Goal: Task Accomplishment & Management: Complete application form

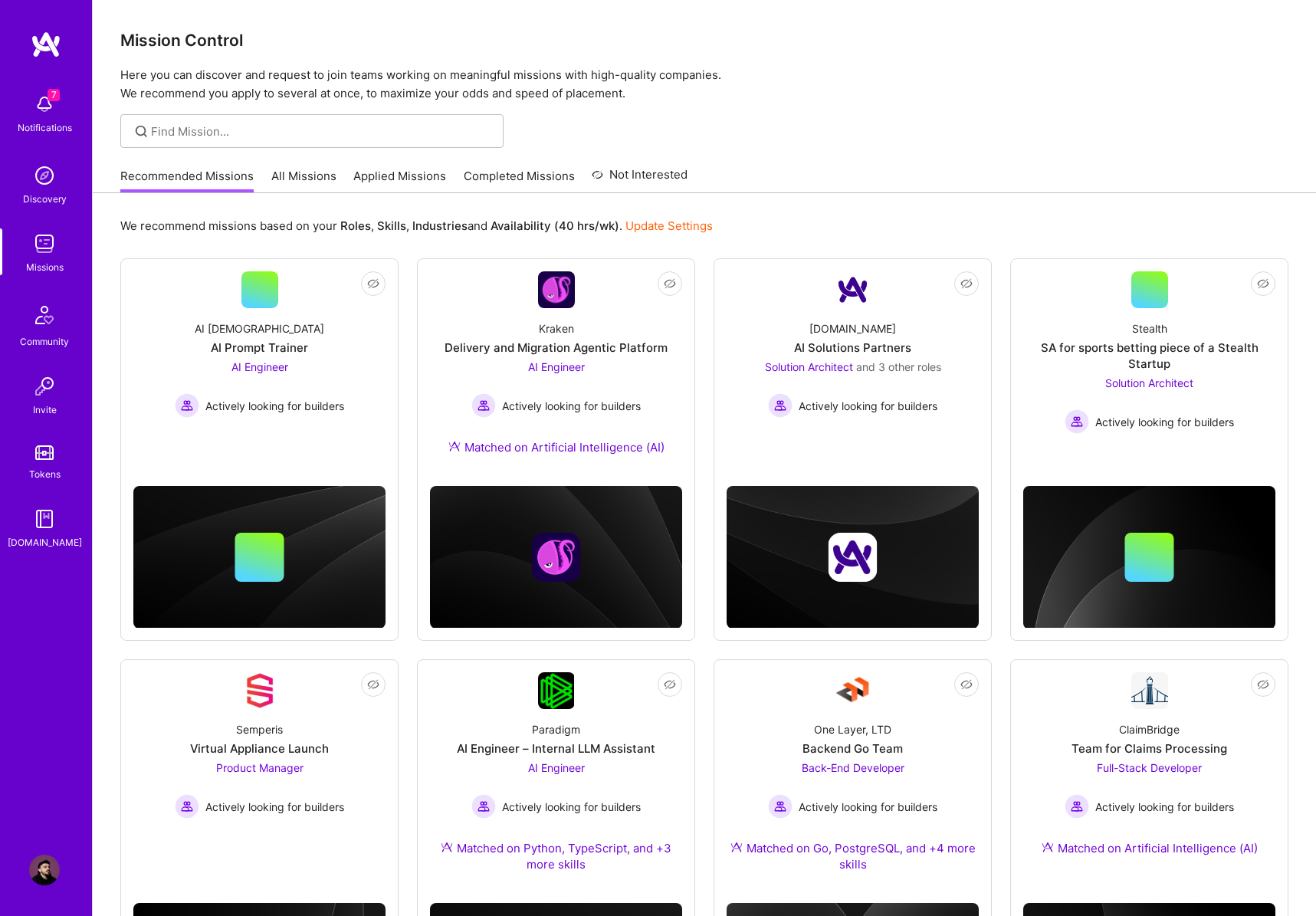
click at [48, 117] on img at bounding box center [44, 103] width 30 height 30
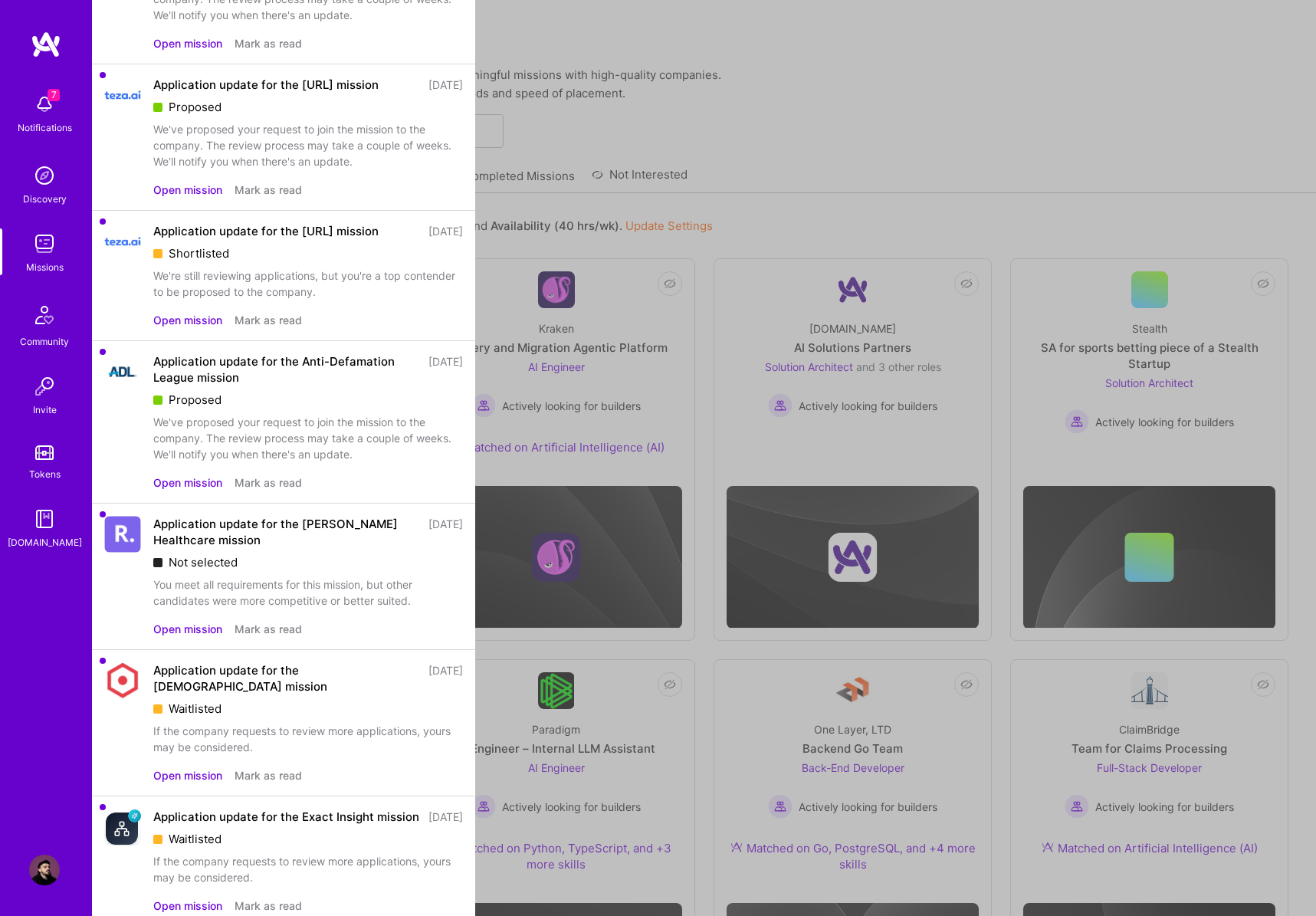
scroll to position [155, 0]
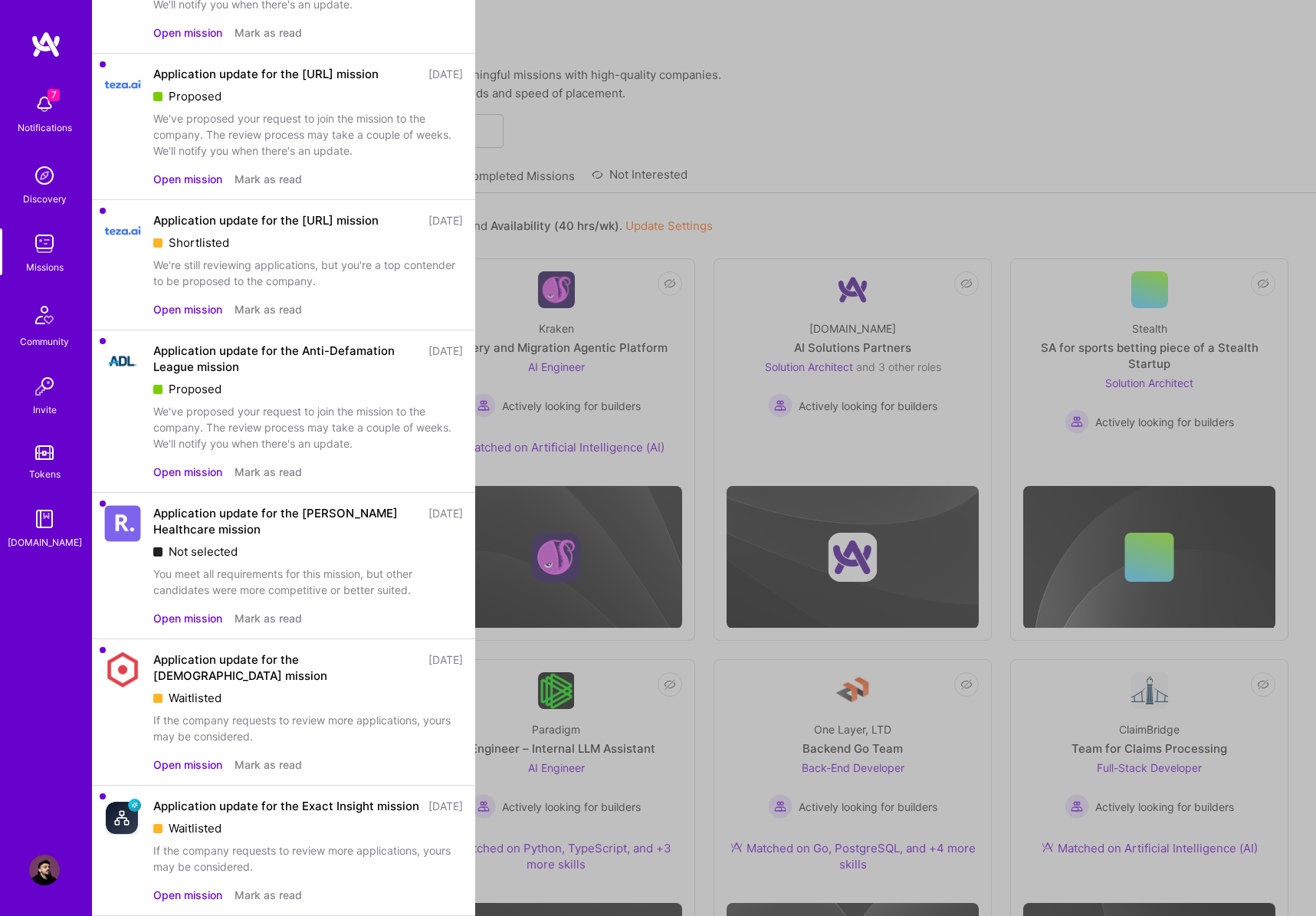
click at [268, 618] on button "Mark as read" at bounding box center [268, 618] width 68 height 16
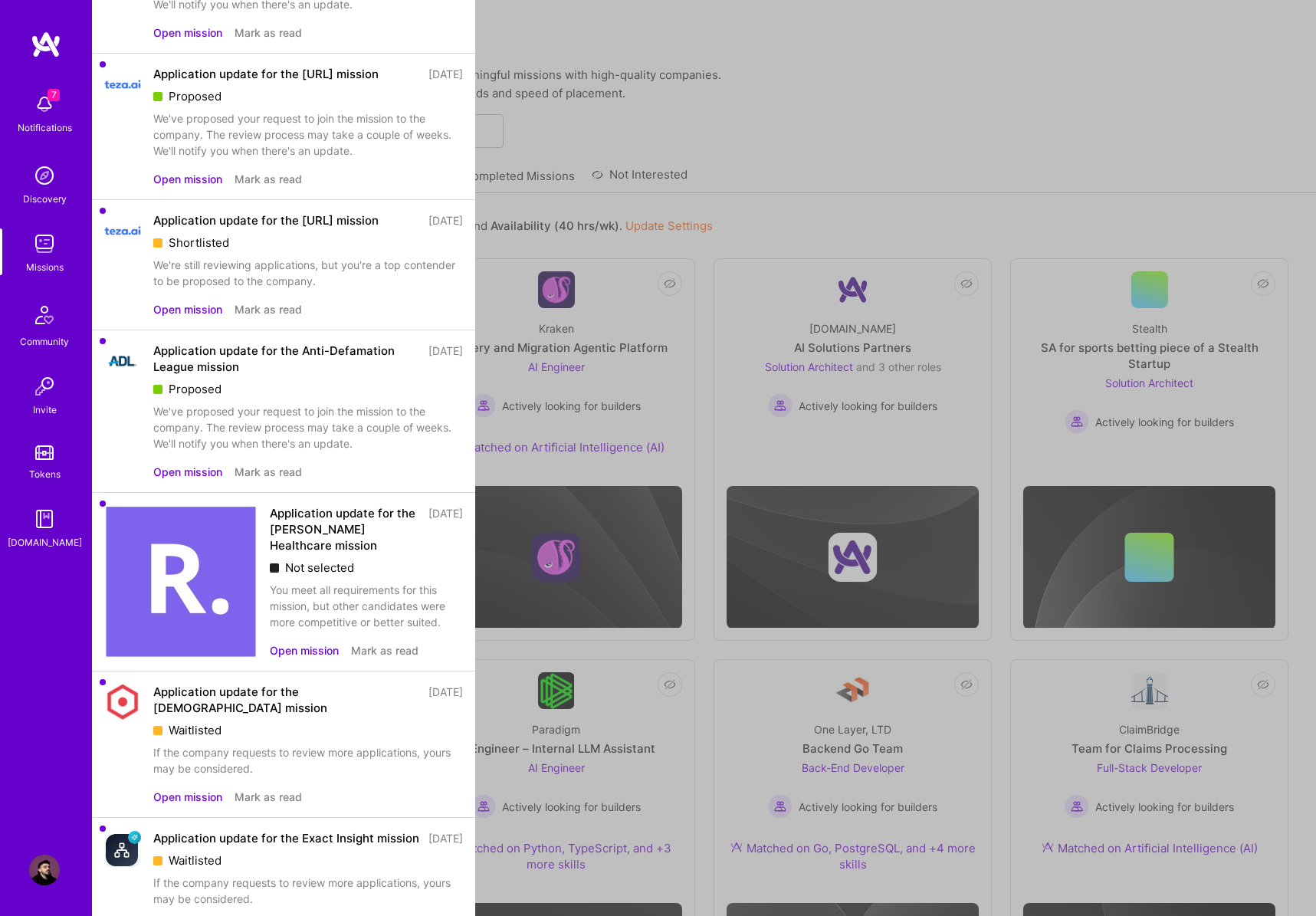
scroll to position [9, 0]
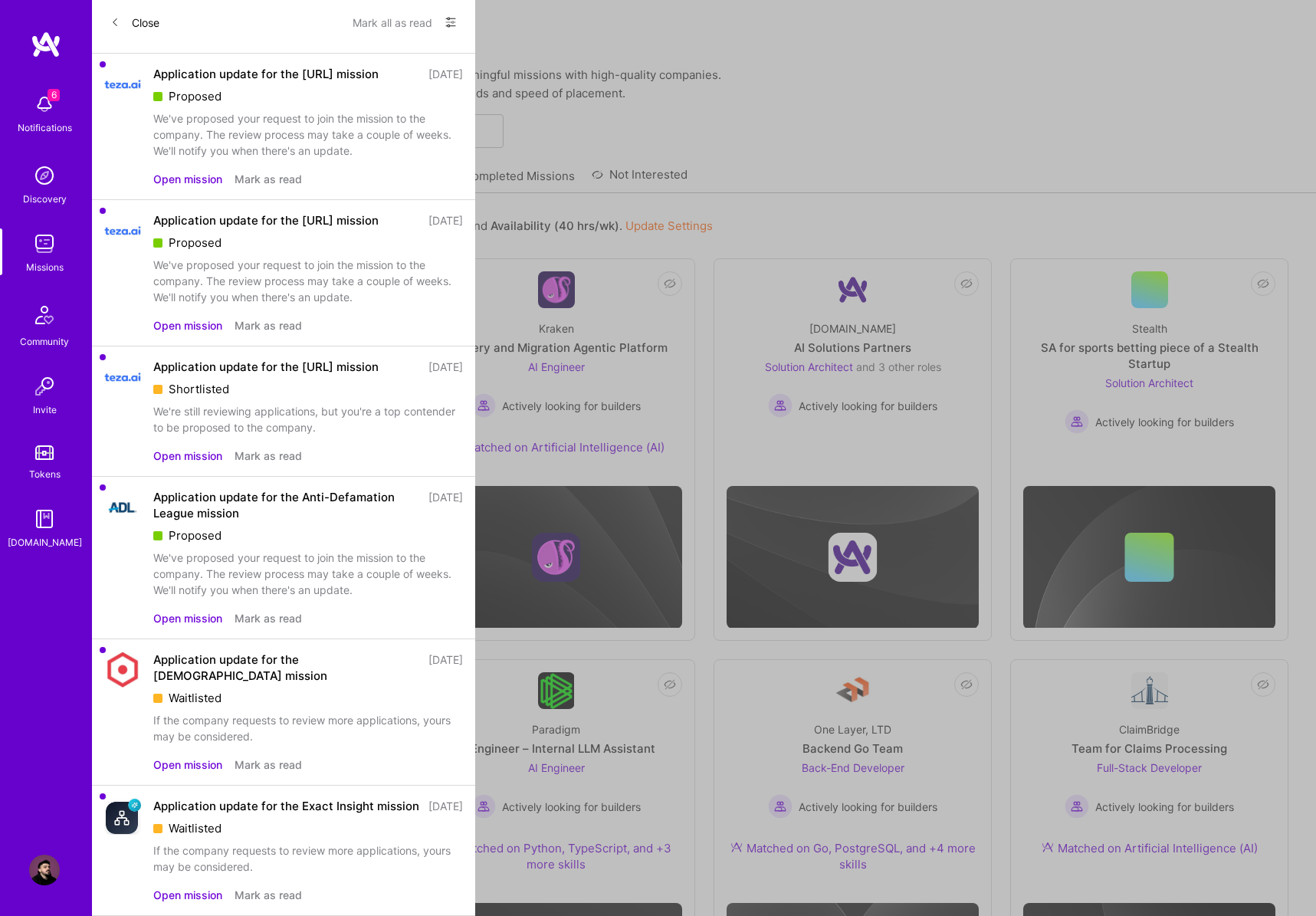
click at [291, 893] on button "Mark as read" at bounding box center [268, 894] width 68 height 16
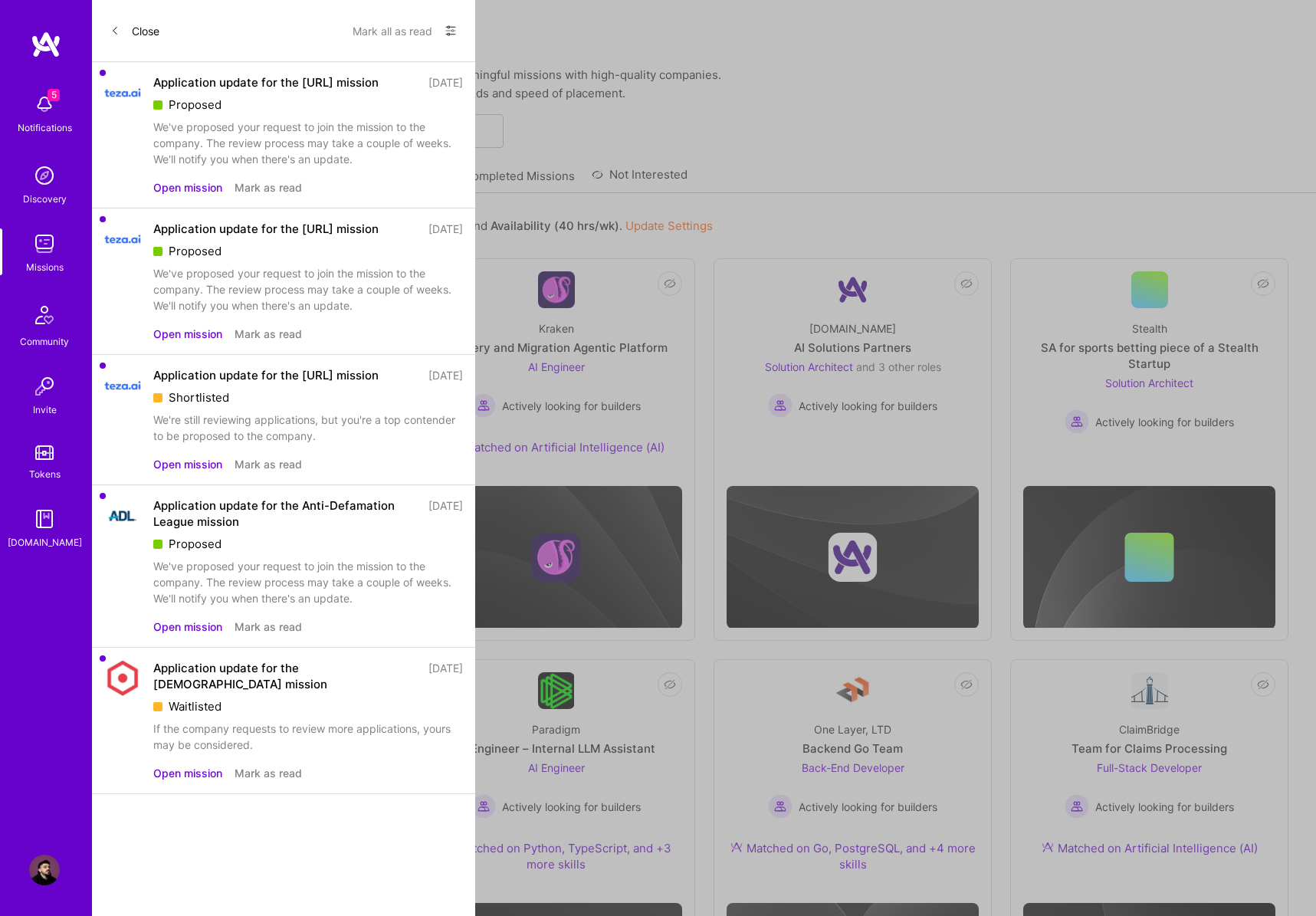
scroll to position [0, 0]
click at [200, 765] on button "Open mission" at bounding box center [187, 773] width 69 height 16
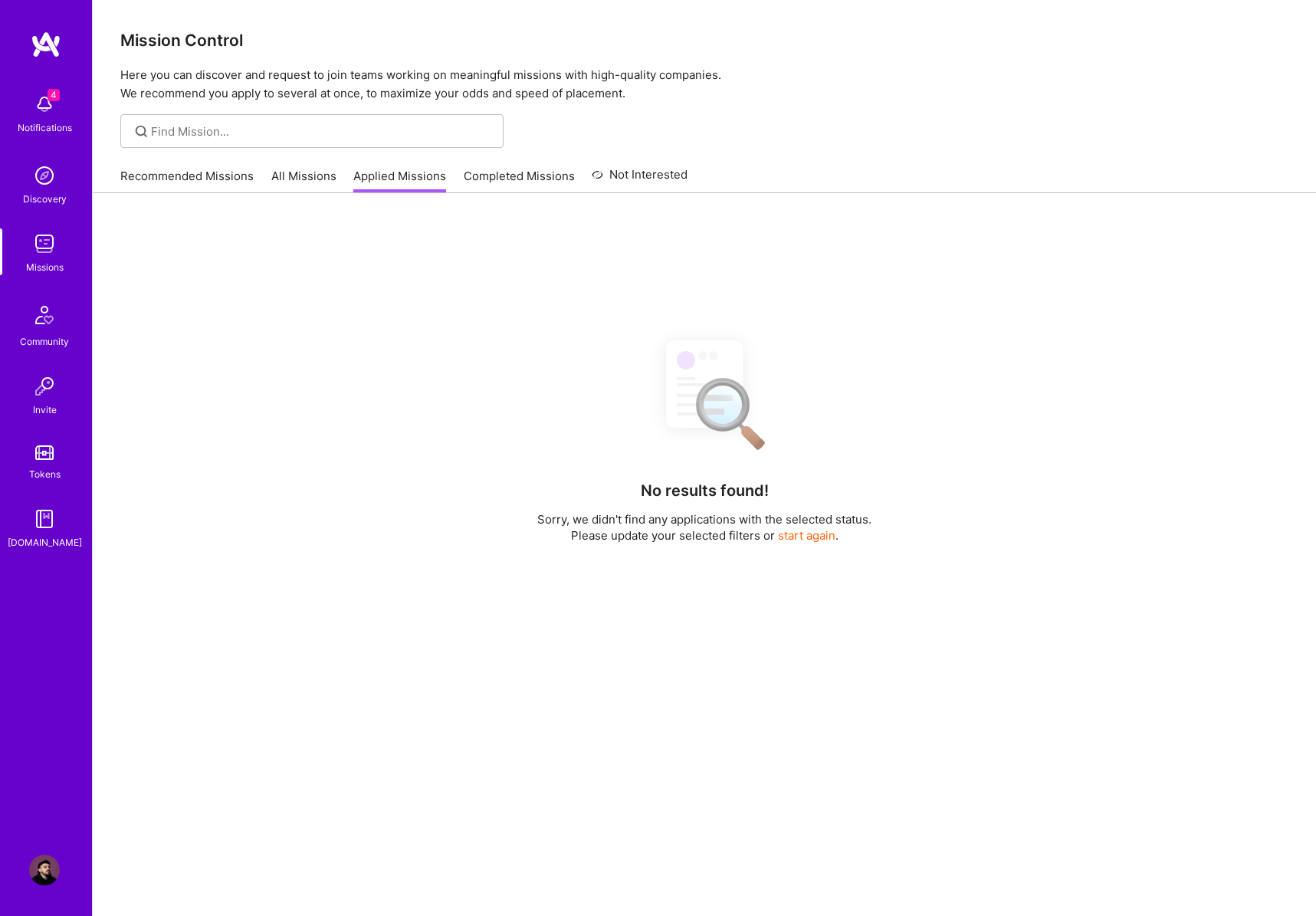
click at [45, 120] on div "Notifications" at bounding box center [45, 127] width 54 height 16
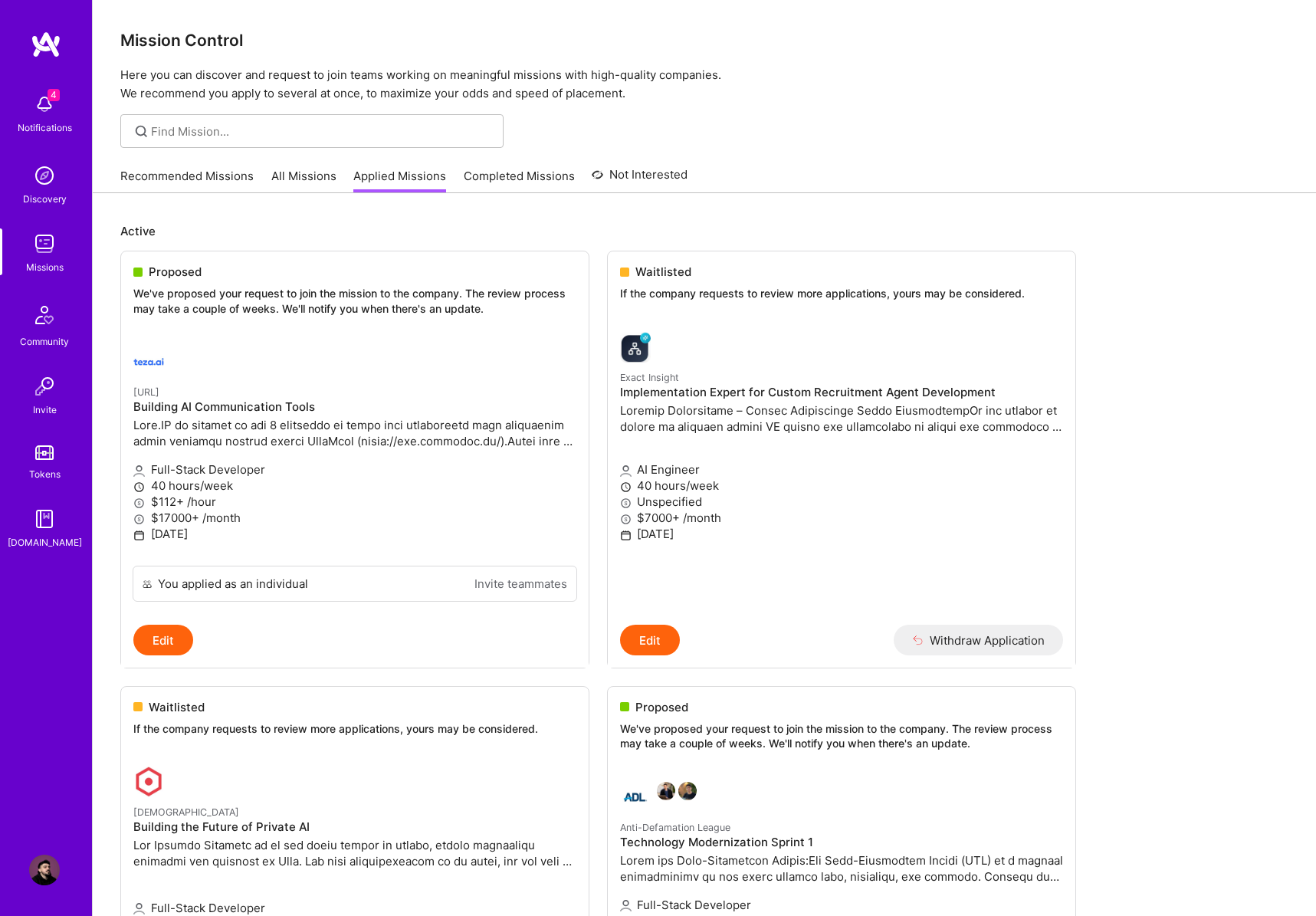
click at [47, 106] on img at bounding box center [44, 103] width 30 height 30
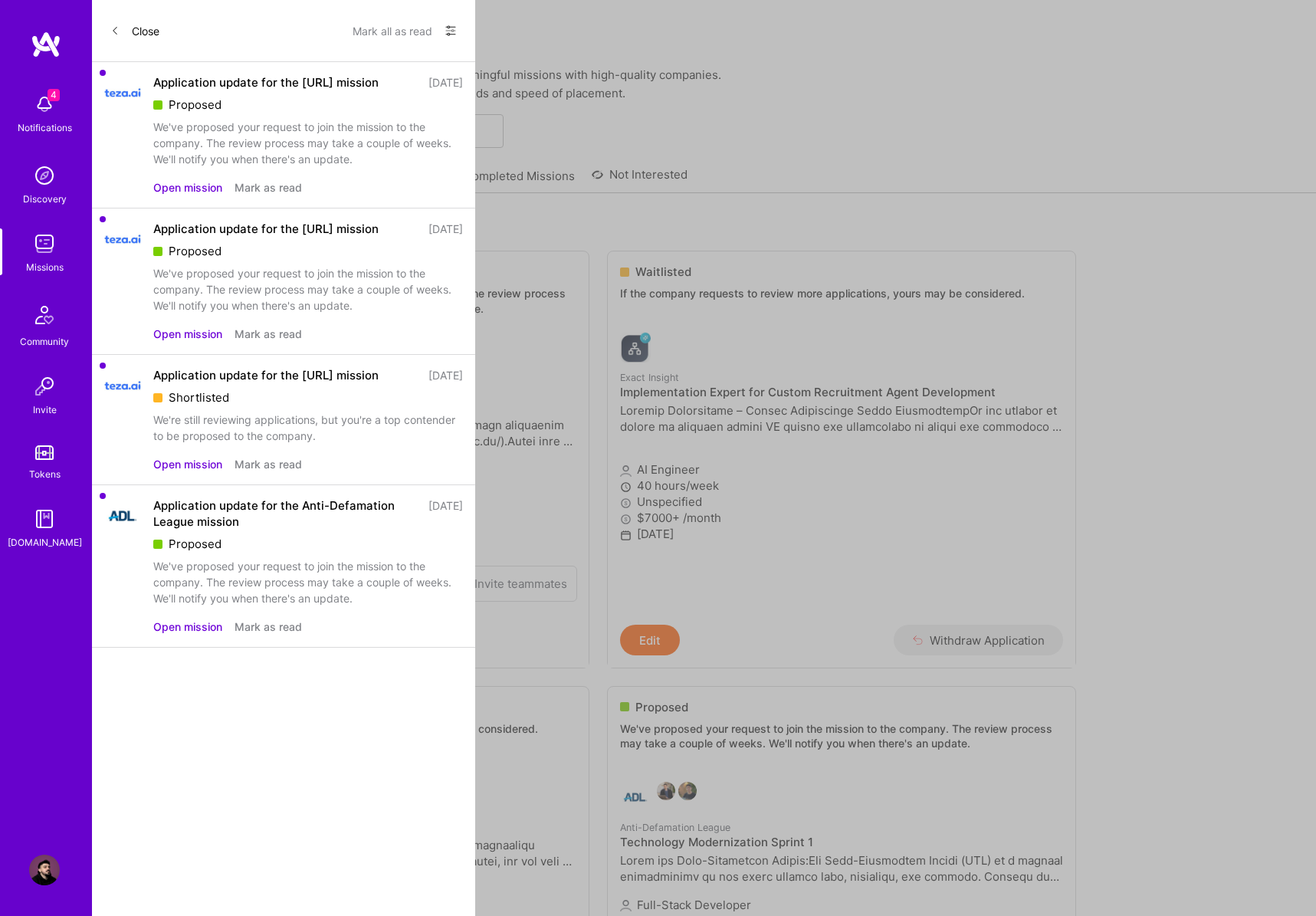
click at [271, 190] on button "Mark as read" at bounding box center [268, 187] width 68 height 16
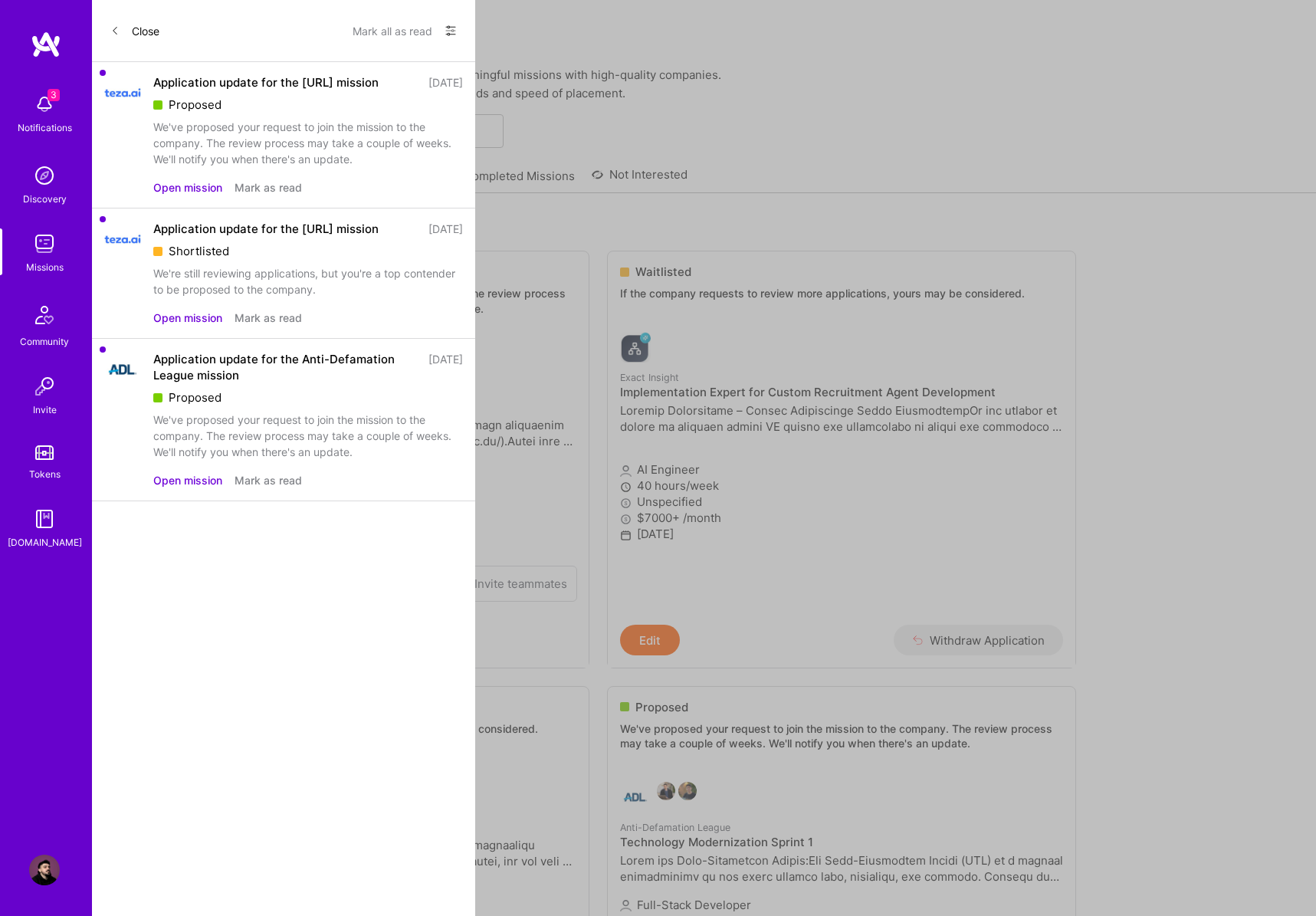
click at [272, 187] on button "Mark as read" at bounding box center [268, 187] width 68 height 16
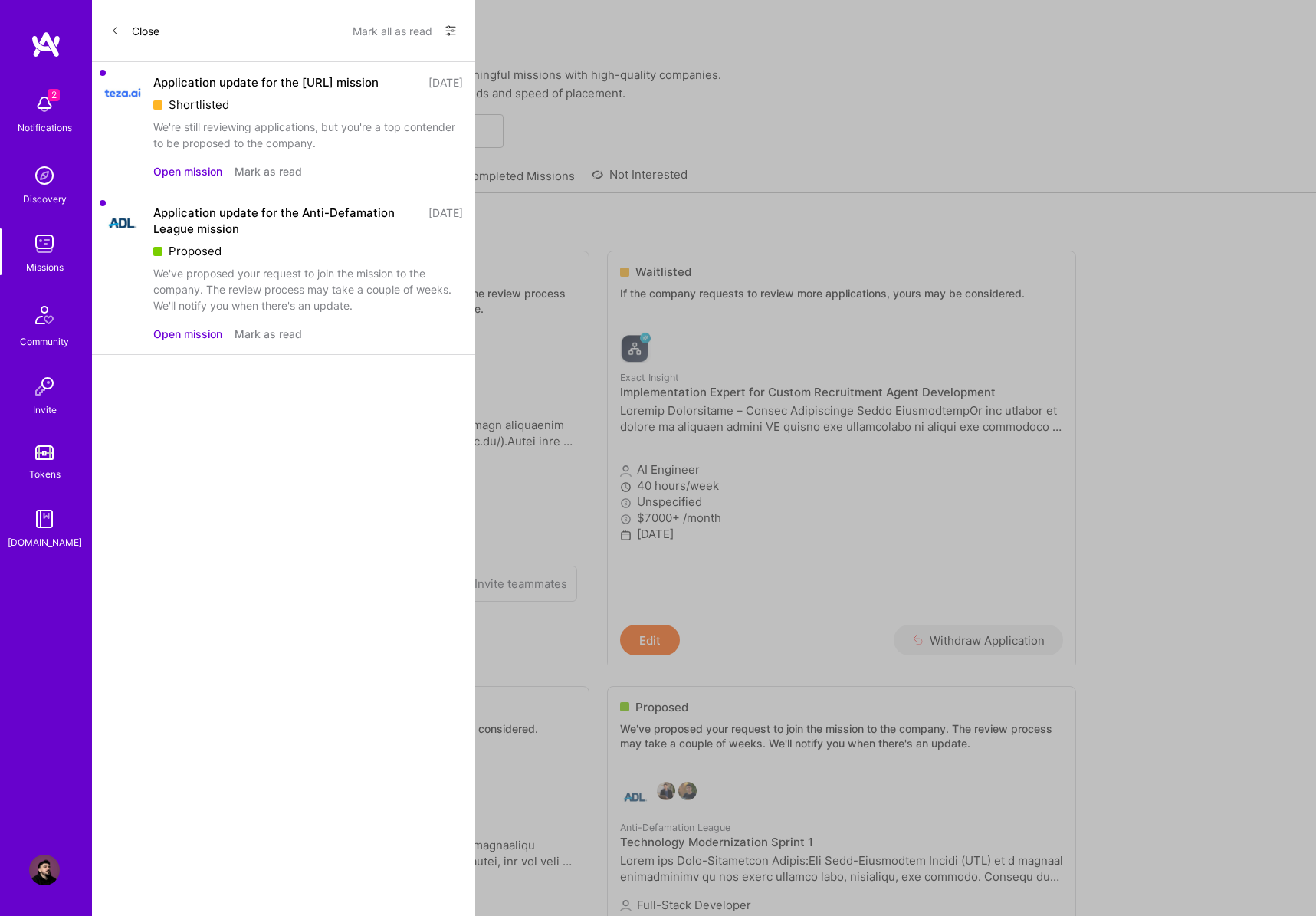
click at [280, 175] on button "Mark as read" at bounding box center [268, 171] width 68 height 16
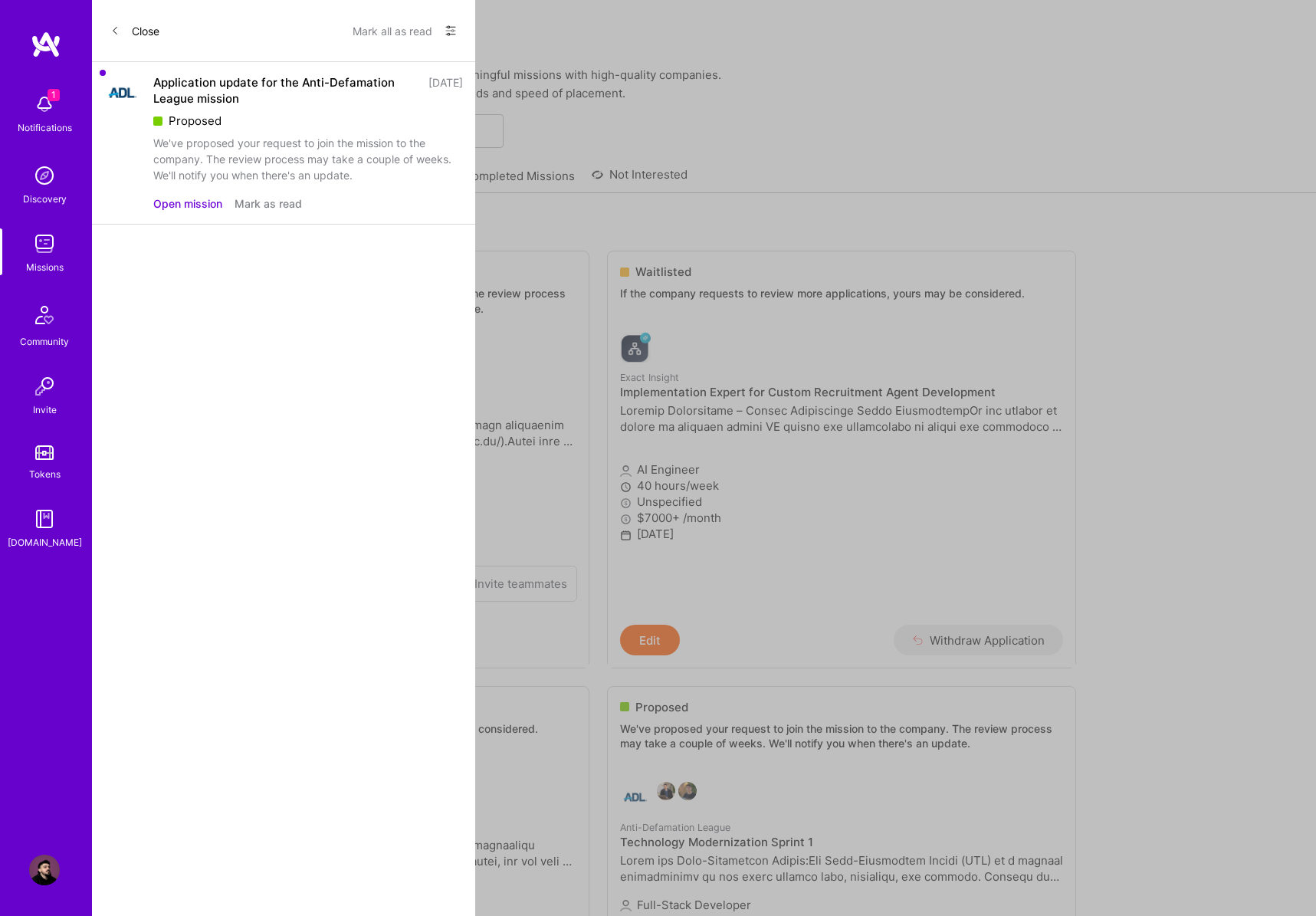
click at [280, 338] on div "Close Mark all as read Show all notifications Show unread notifications only Ap…" at bounding box center [283, 458] width 383 height 916
click at [278, 200] on button "Mark as read" at bounding box center [268, 204] width 68 height 16
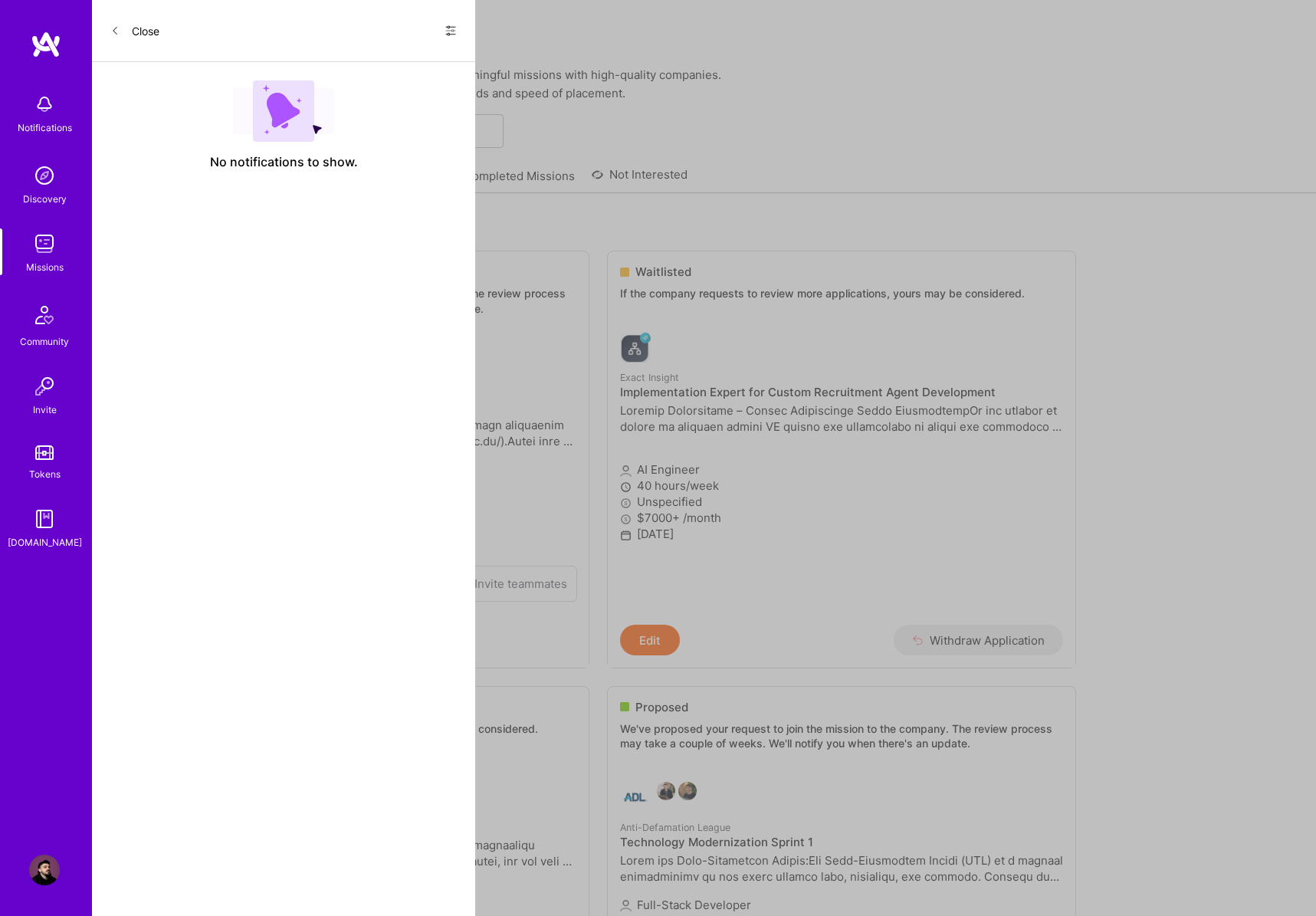
click at [138, 36] on button "Close" at bounding box center [134, 31] width 49 height 25
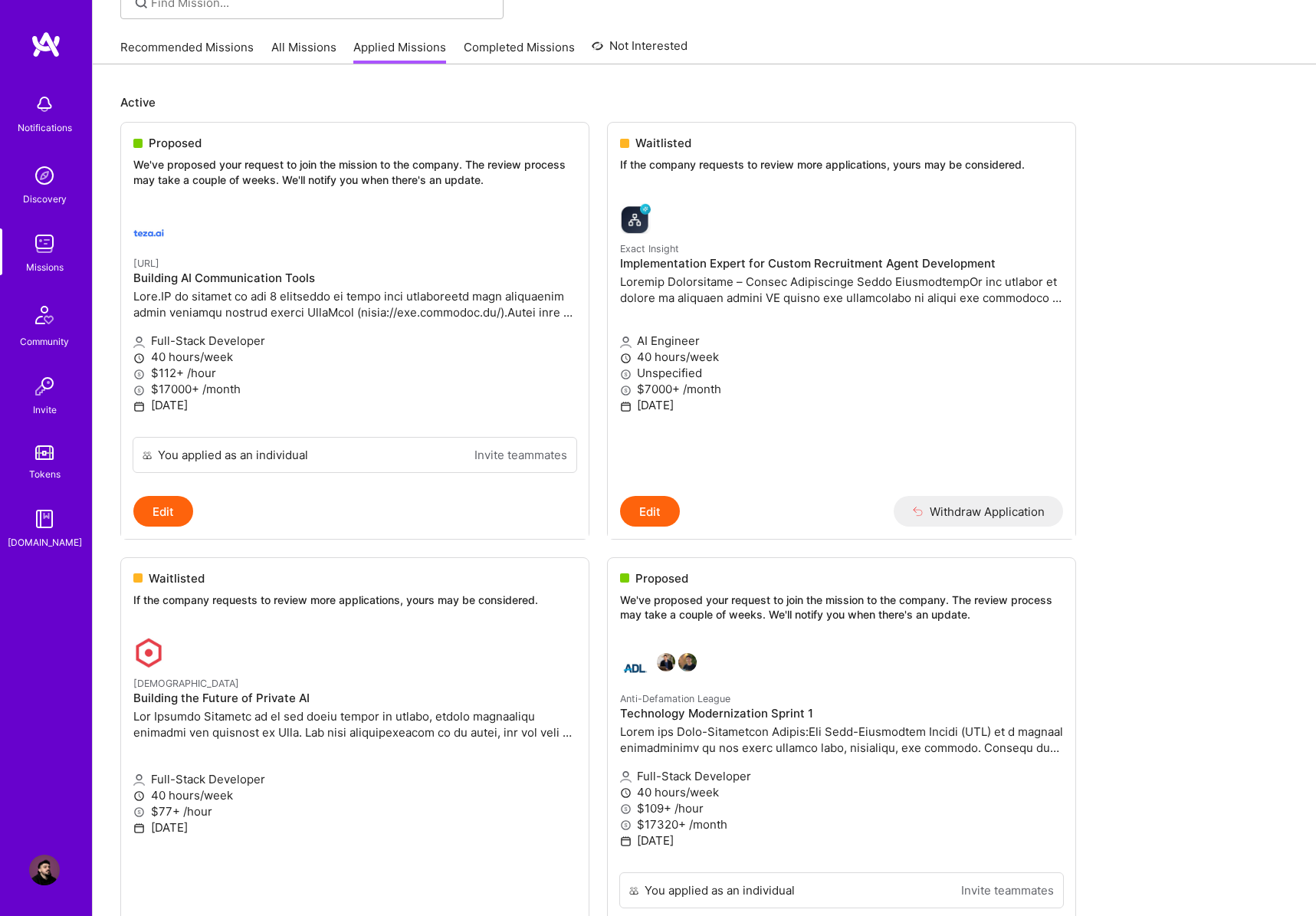
scroll to position [152, 0]
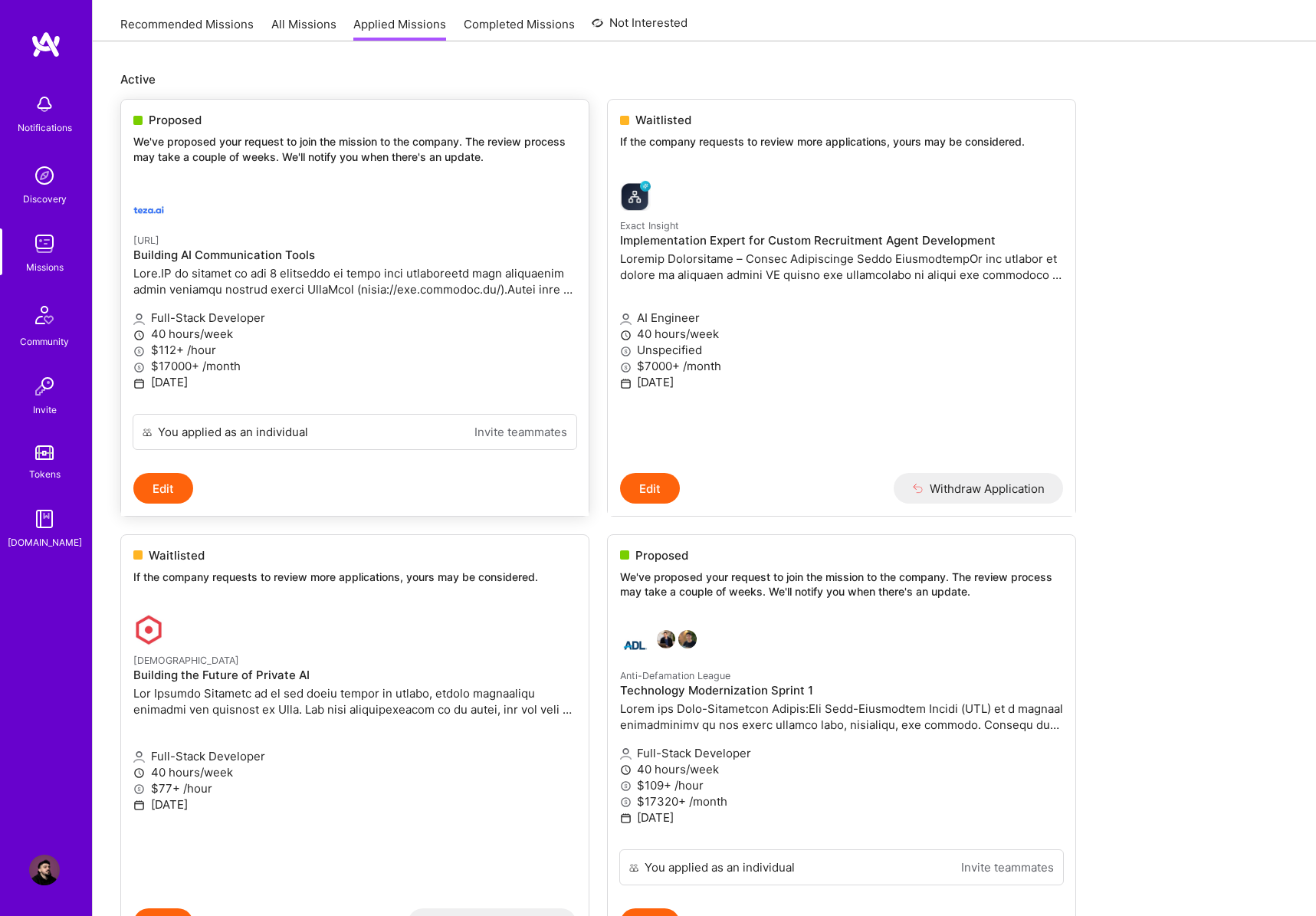
click at [454, 298] on div "[URL] Building AI Communication Tools" at bounding box center [355, 266] width 443 height 69
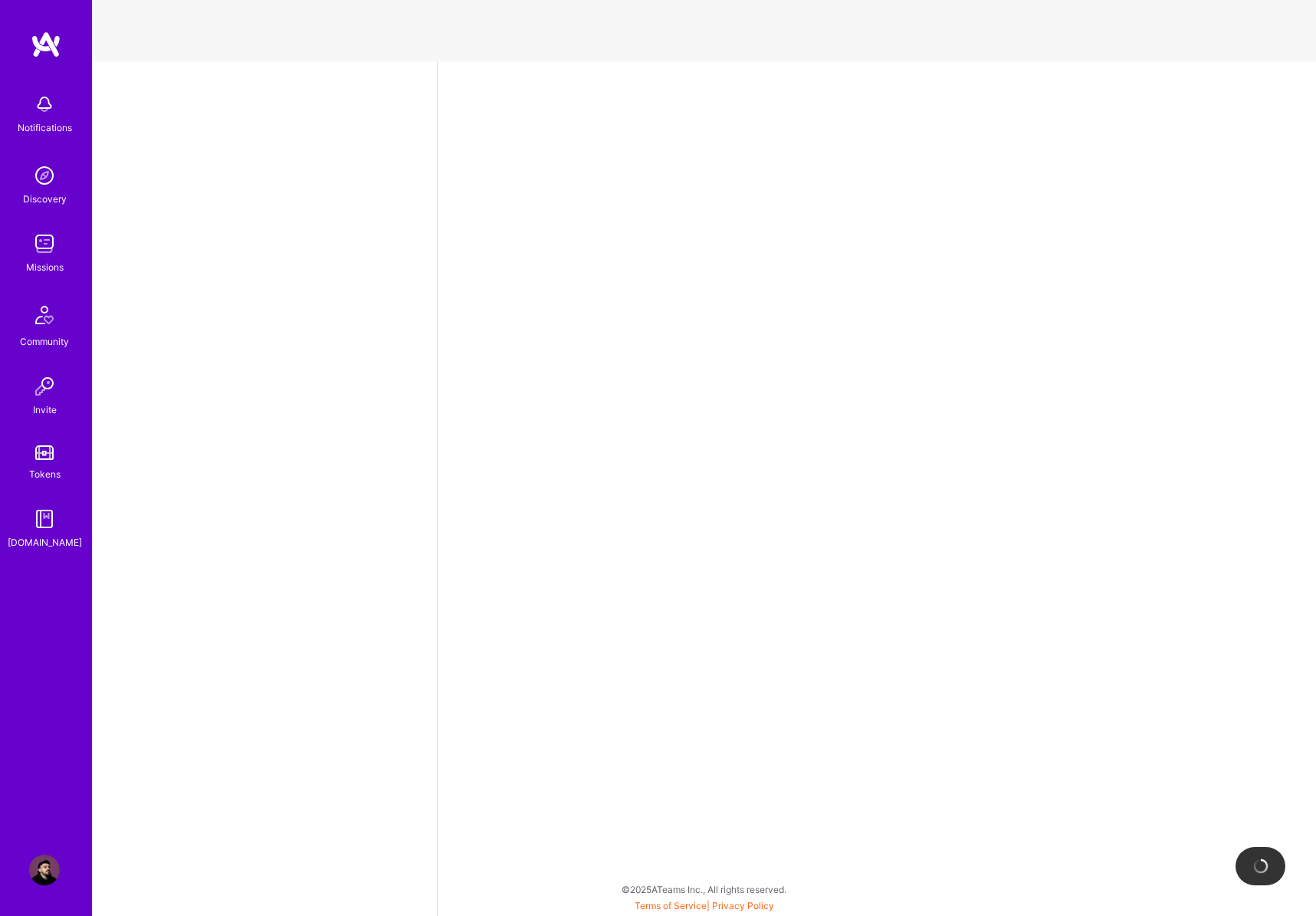
select select "RS"
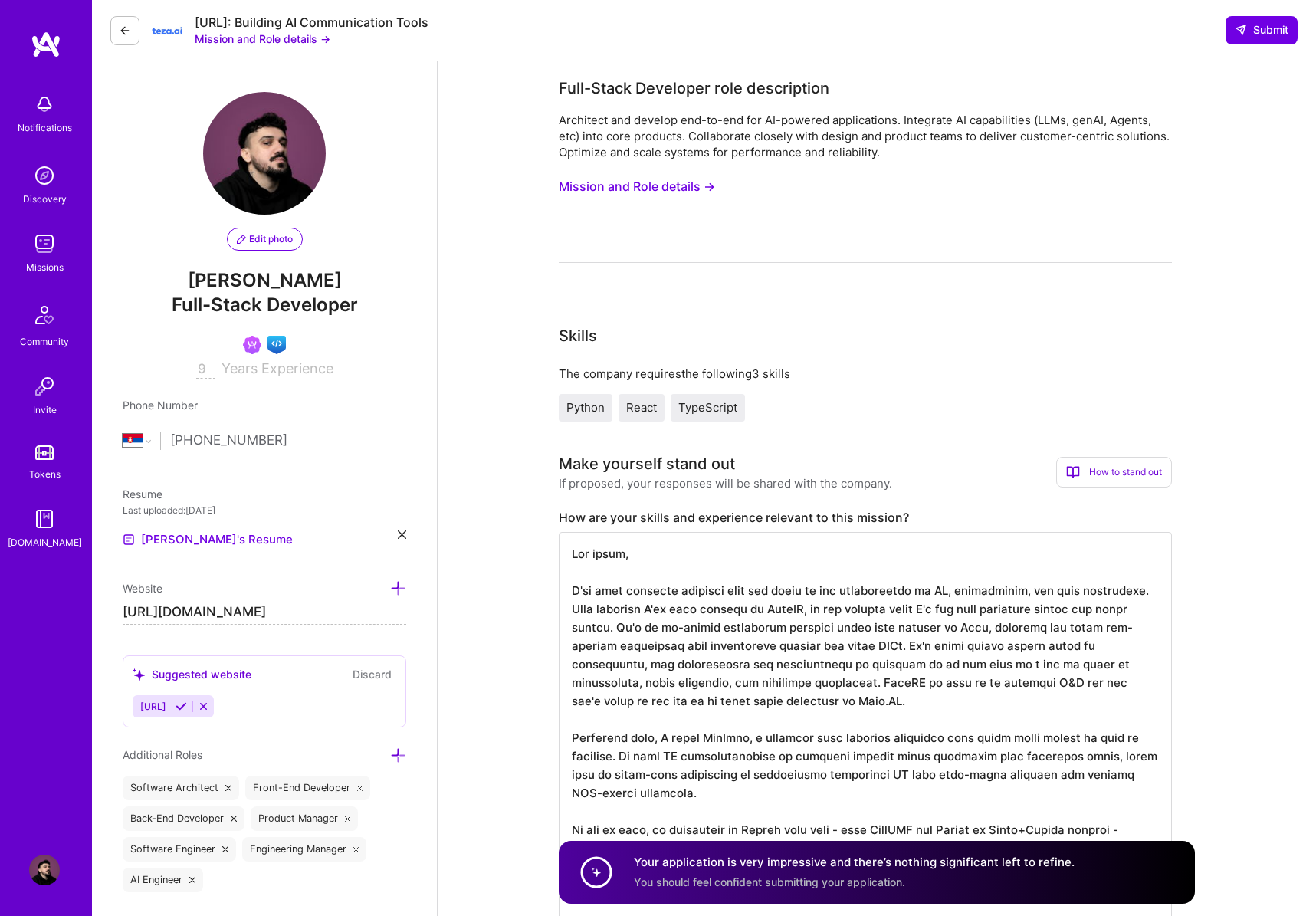
click at [668, 182] on button "Mission and Role details →" at bounding box center [636, 186] width 156 height 29
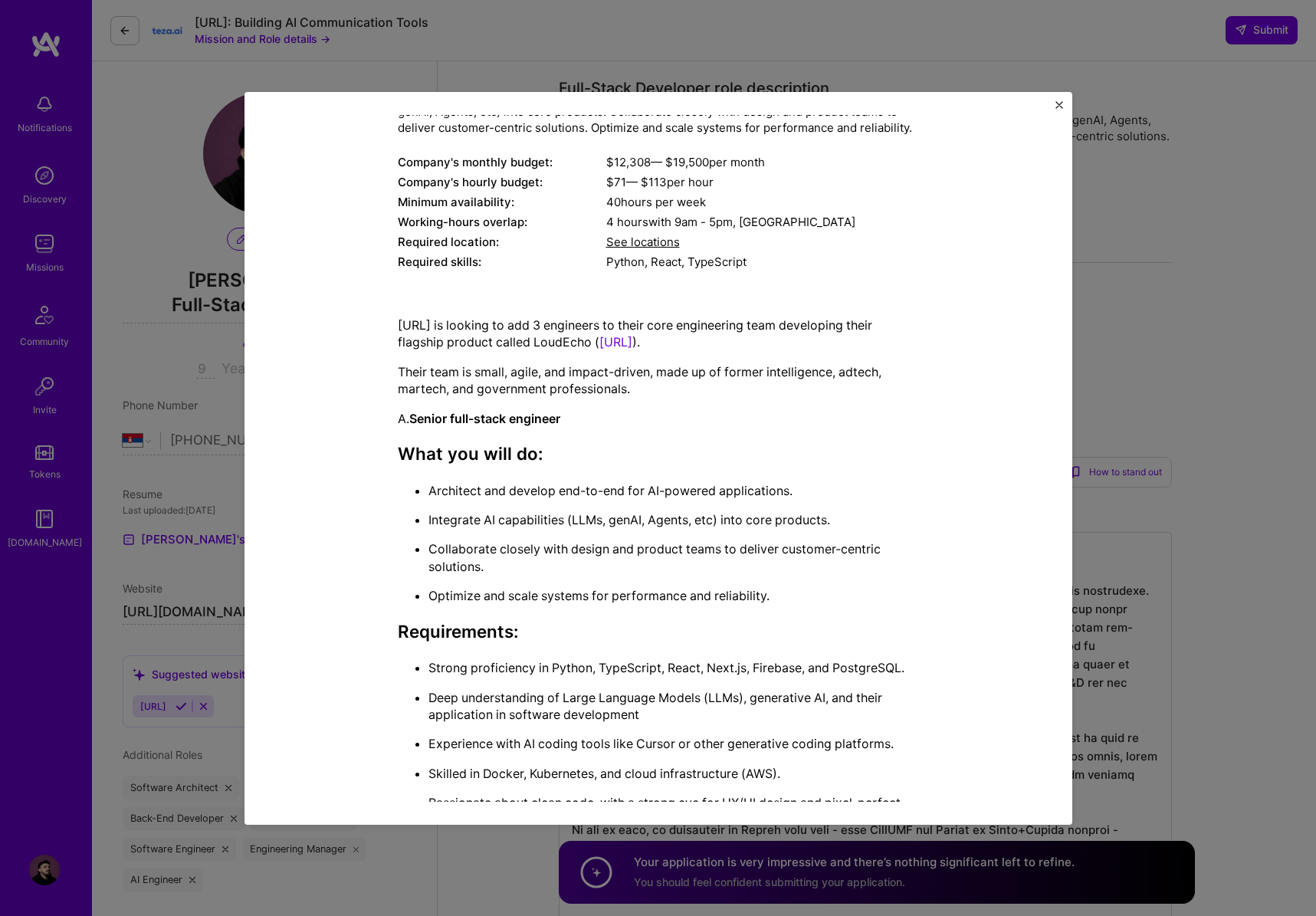
scroll to position [158, 0]
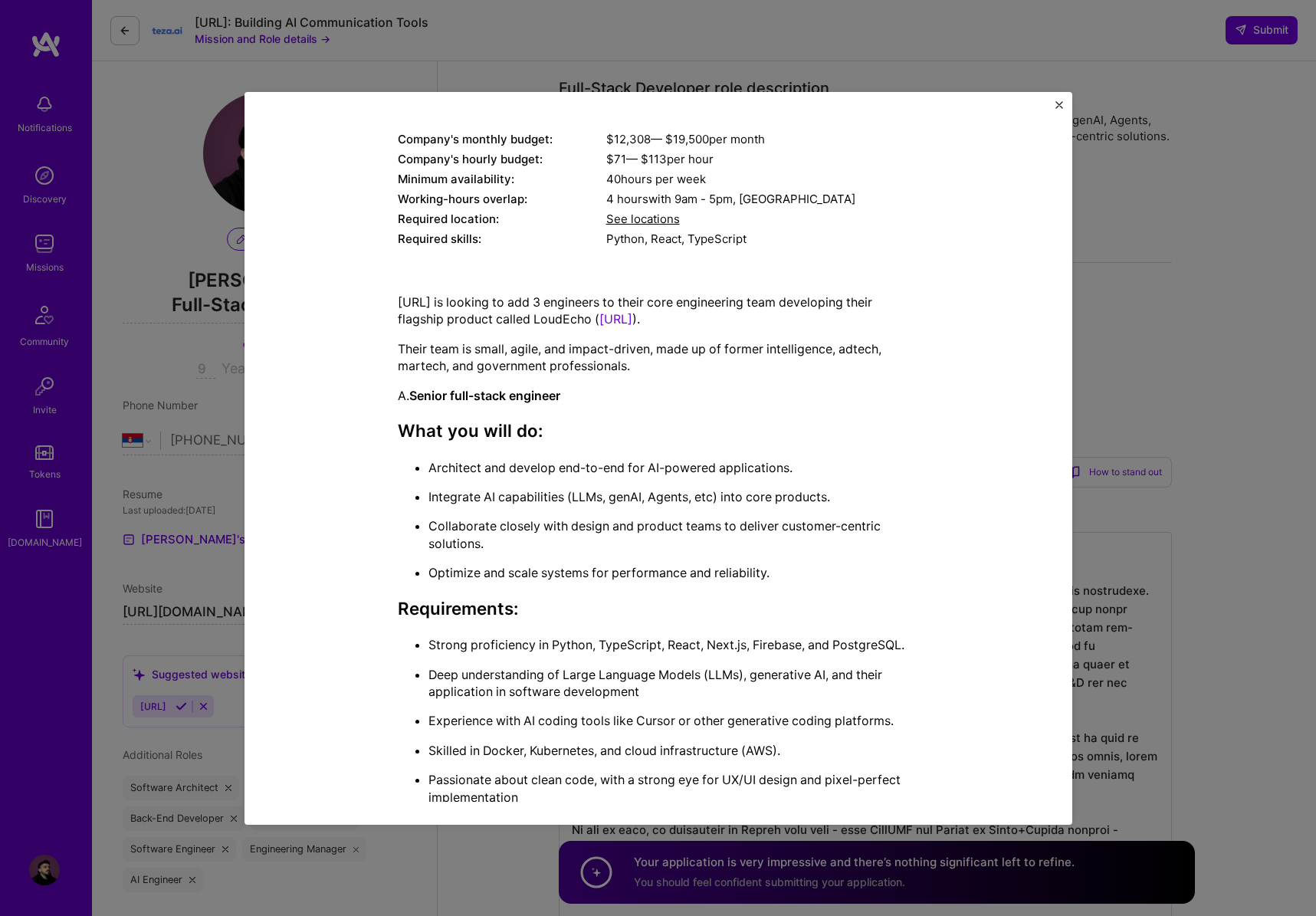
click at [173, 500] on div "Mission Description and Role Details Full-Stack Developer role description Arch…" at bounding box center [658, 458] width 1316 height 916
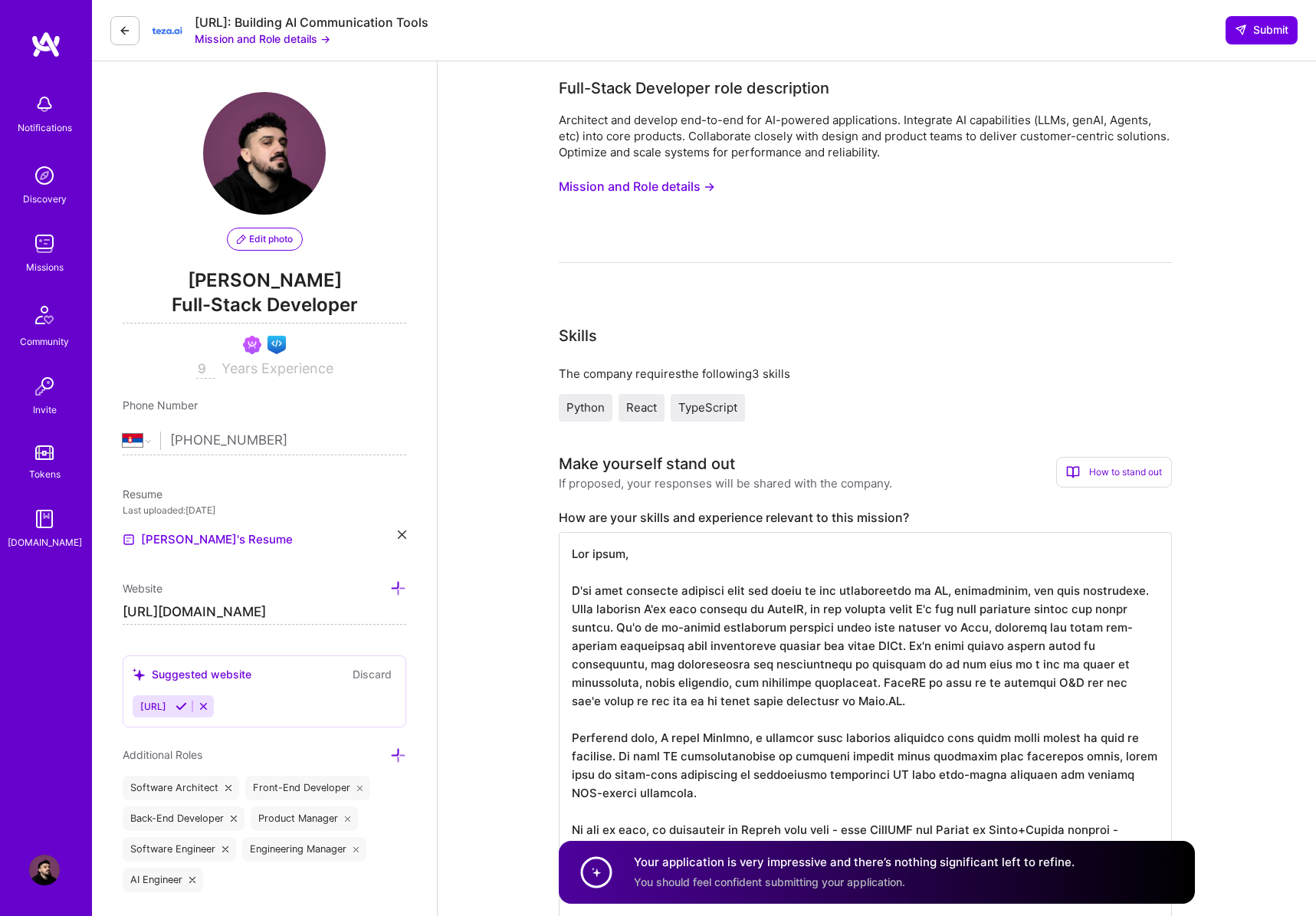
click at [56, 659] on div "Notifications Discovery Missions Community Invite Tokens [DOMAIN_NAME]" at bounding box center [46, 431] width 92 height 803
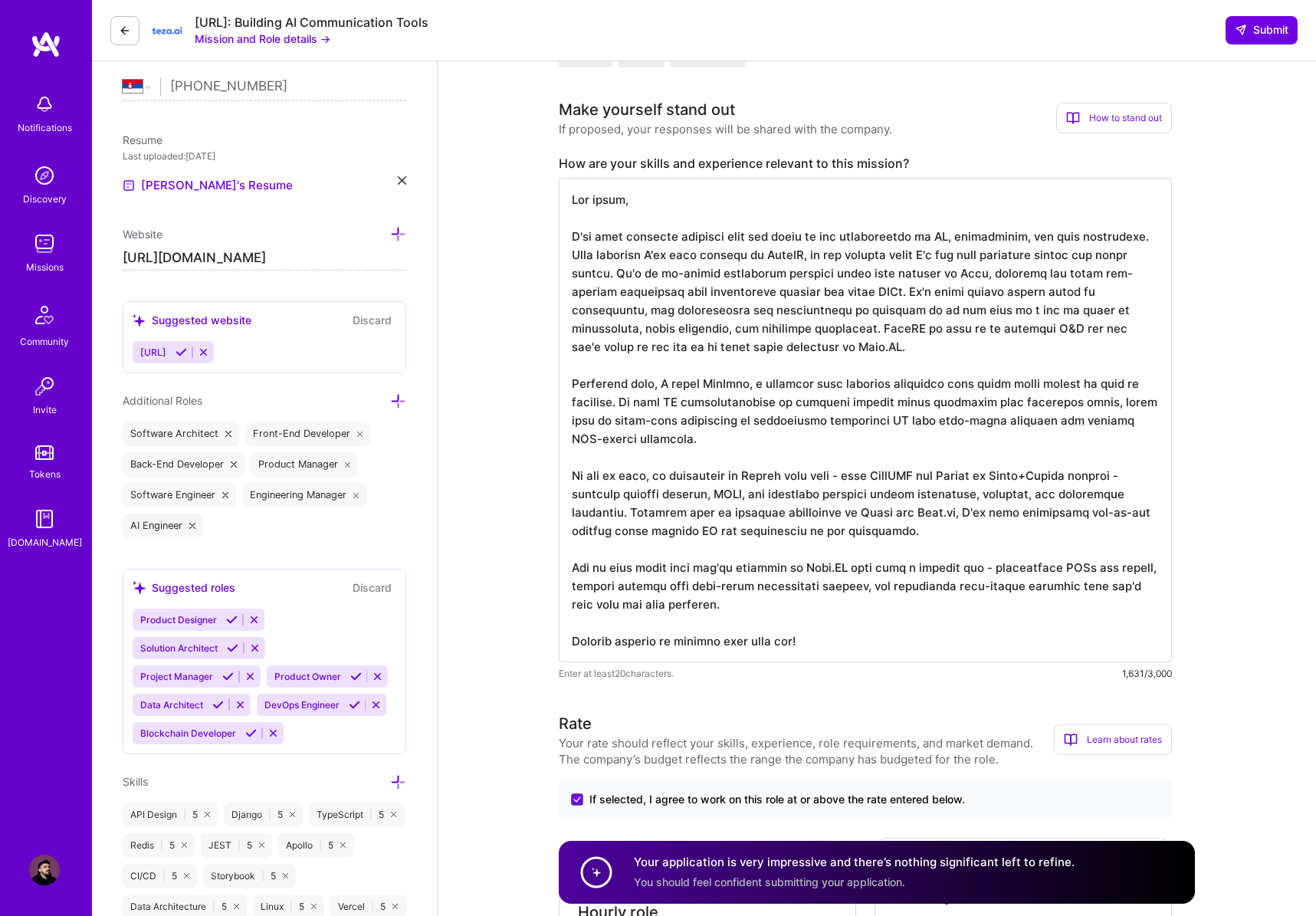
scroll to position [0, 0]
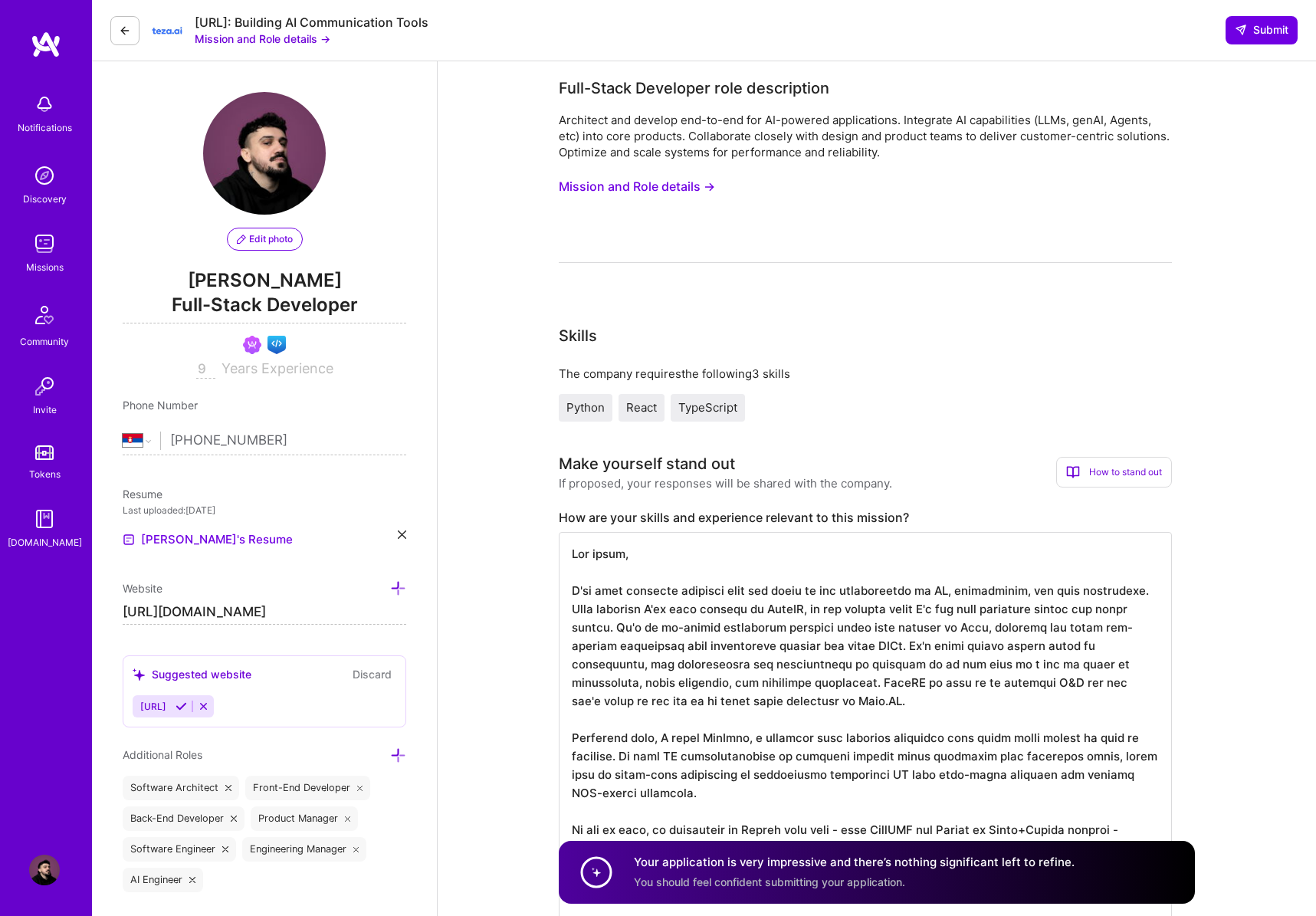
click at [44, 45] on img at bounding box center [45, 44] width 30 height 28
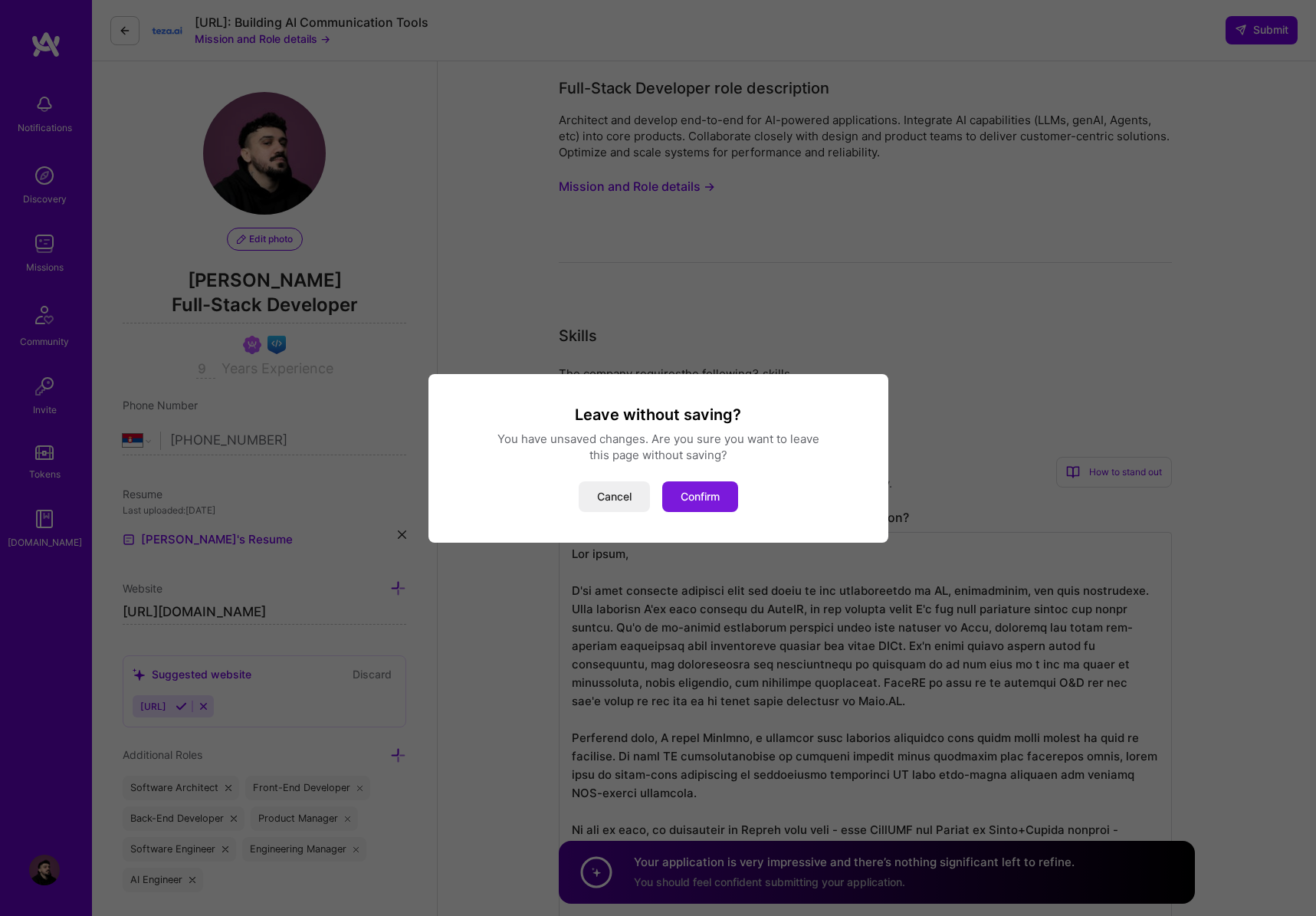
click at [698, 494] on button "Confirm" at bounding box center [700, 496] width 76 height 30
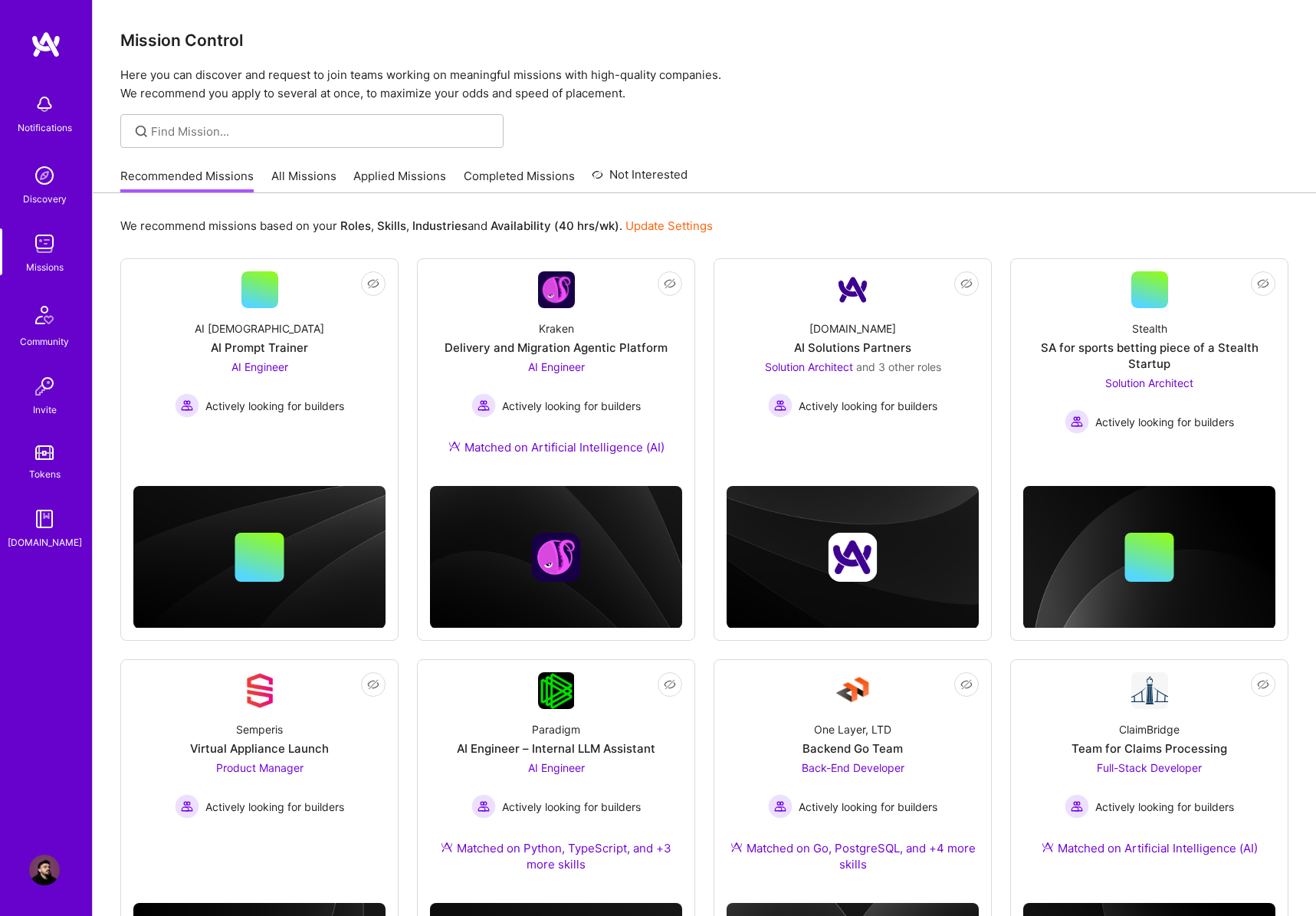
click at [45, 30] on img at bounding box center [45, 44] width 30 height 28
click at [419, 168] on link "Applied Missions" at bounding box center [399, 180] width 92 height 26
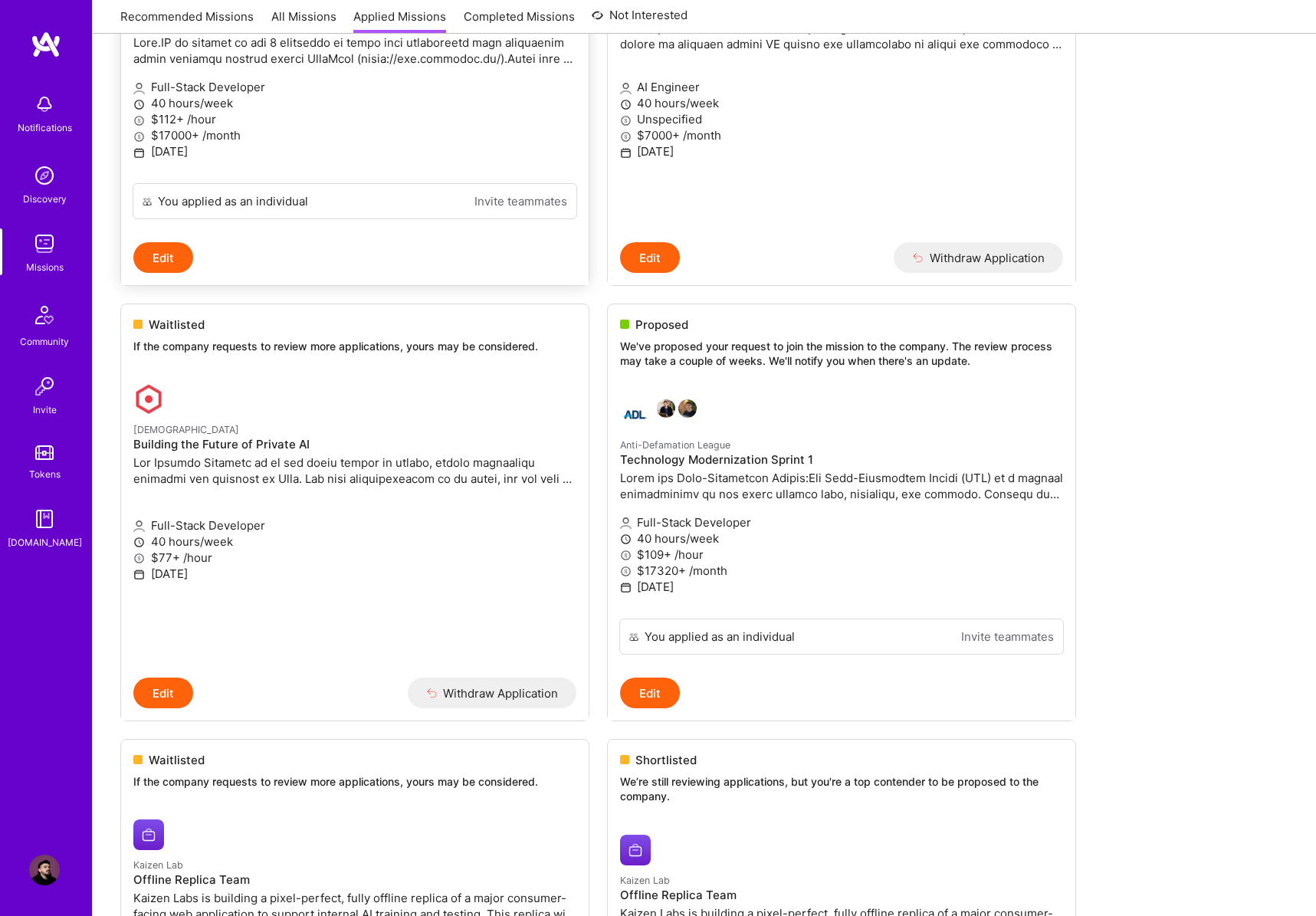
scroll to position [384, 0]
click at [818, 432] on link "Anti-Defamation League Technology Modernization Sprint 1 Full-Stack Developer 4…" at bounding box center [841, 501] width 468 height 232
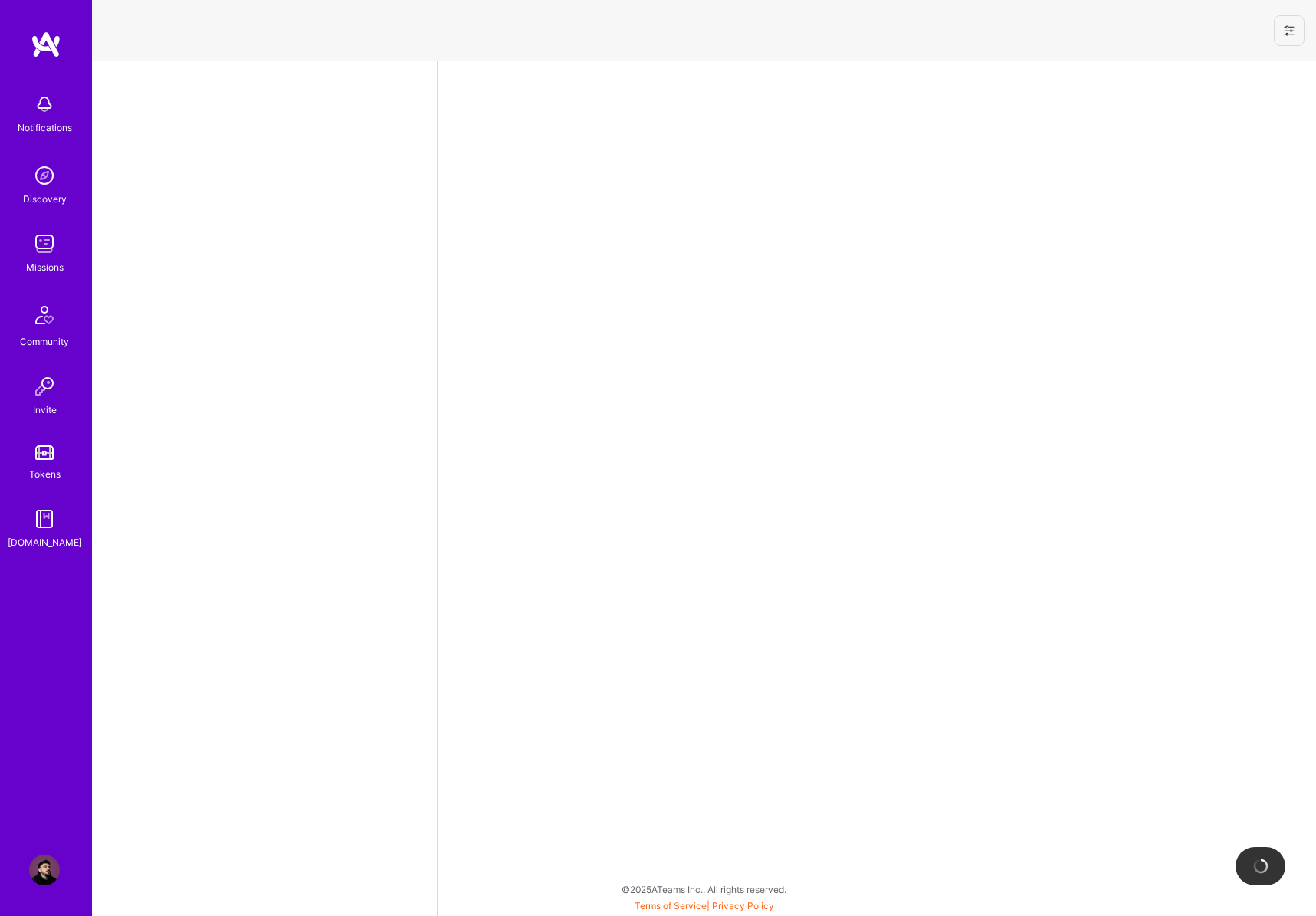
select select "RS"
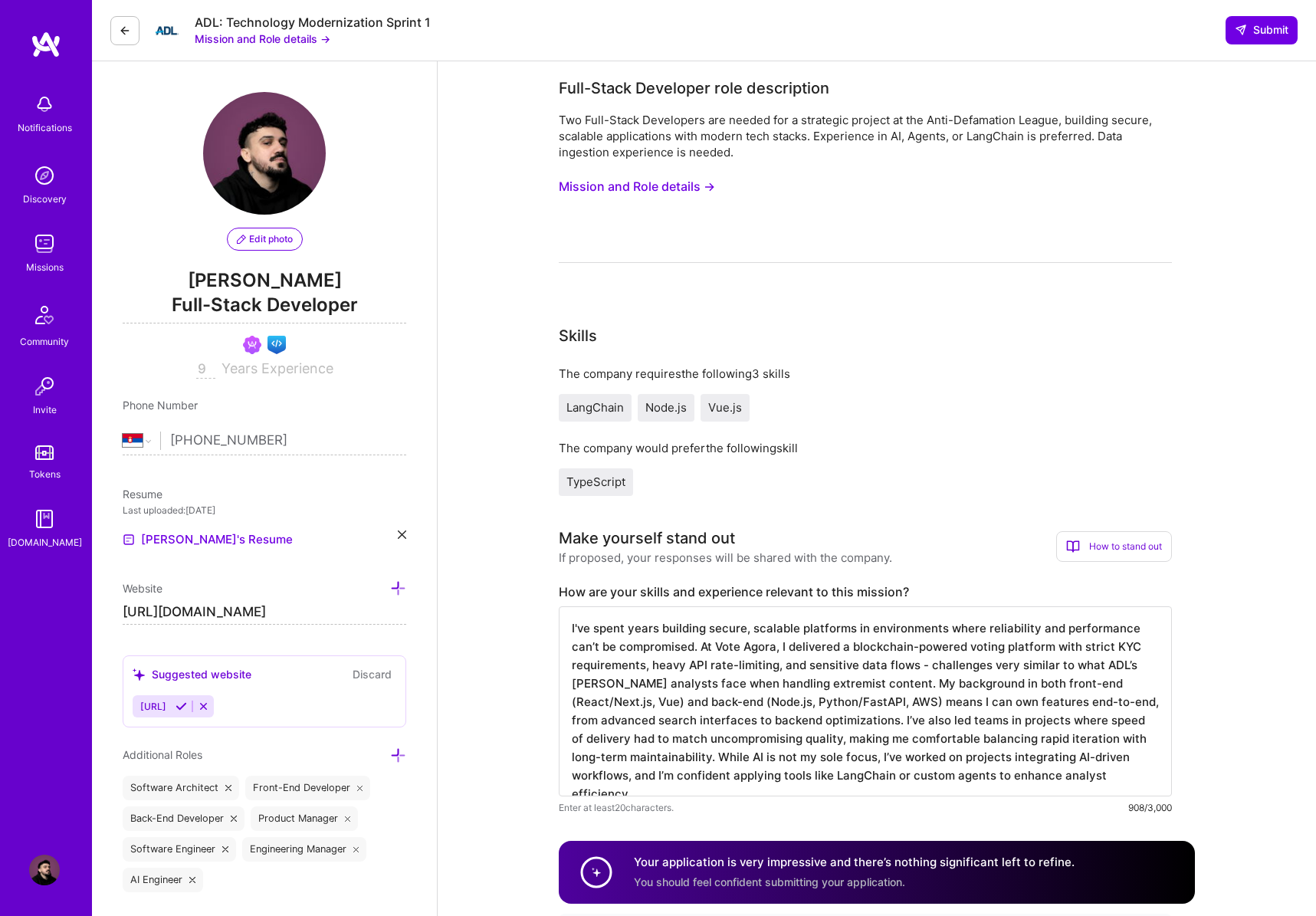
click at [652, 173] on button "Mission and Role details →" at bounding box center [636, 186] width 156 height 29
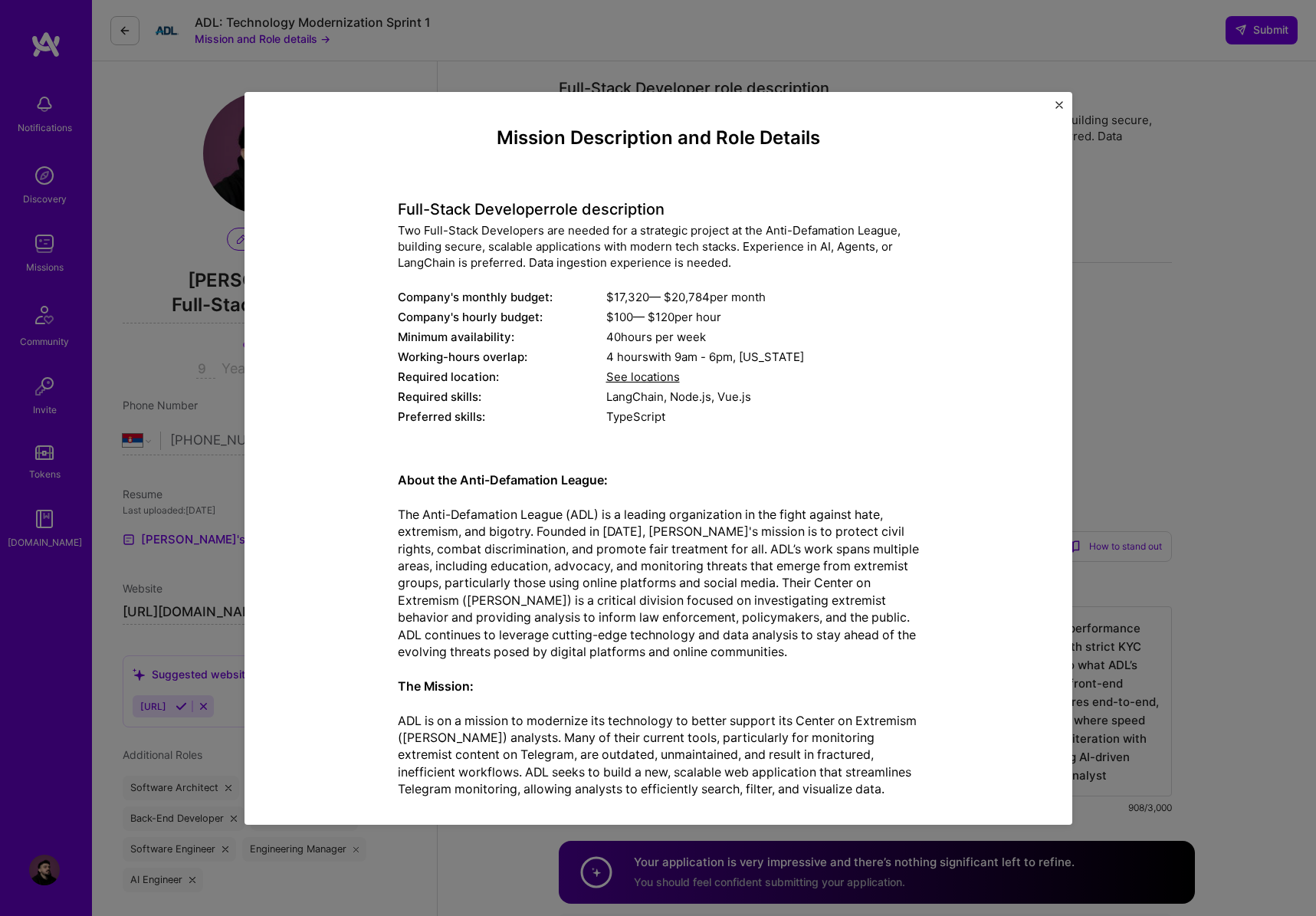
click at [1127, 353] on div "Mission Description and Role Details Full-Stack Developer role description Two …" at bounding box center [658, 458] width 1316 height 916
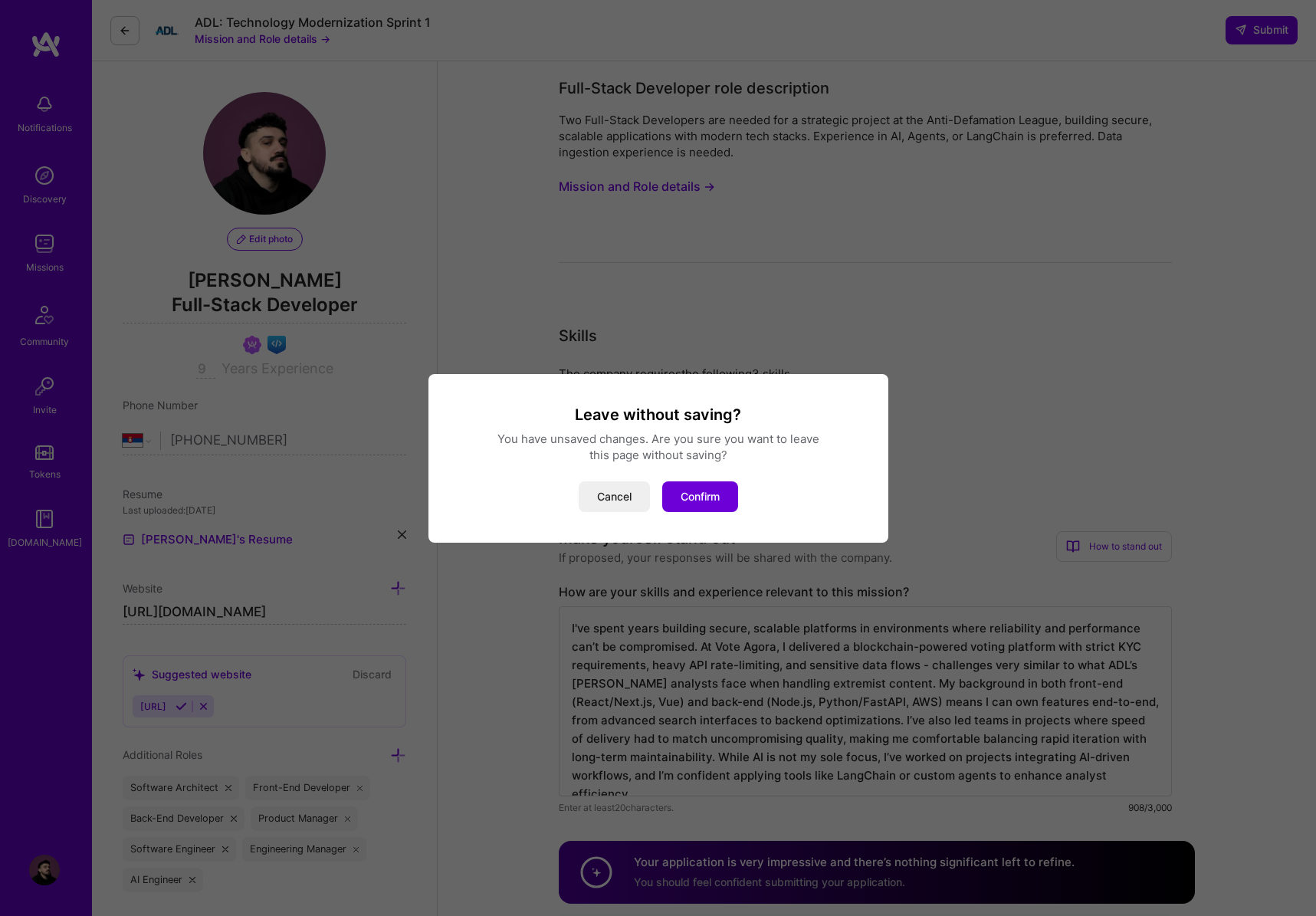
click at [682, 521] on div "Leave without saving? You have unsaved changes. Are you sure you want to leave …" at bounding box center [658, 458] width 460 height 169
click at [697, 500] on button "Confirm" at bounding box center [700, 496] width 76 height 30
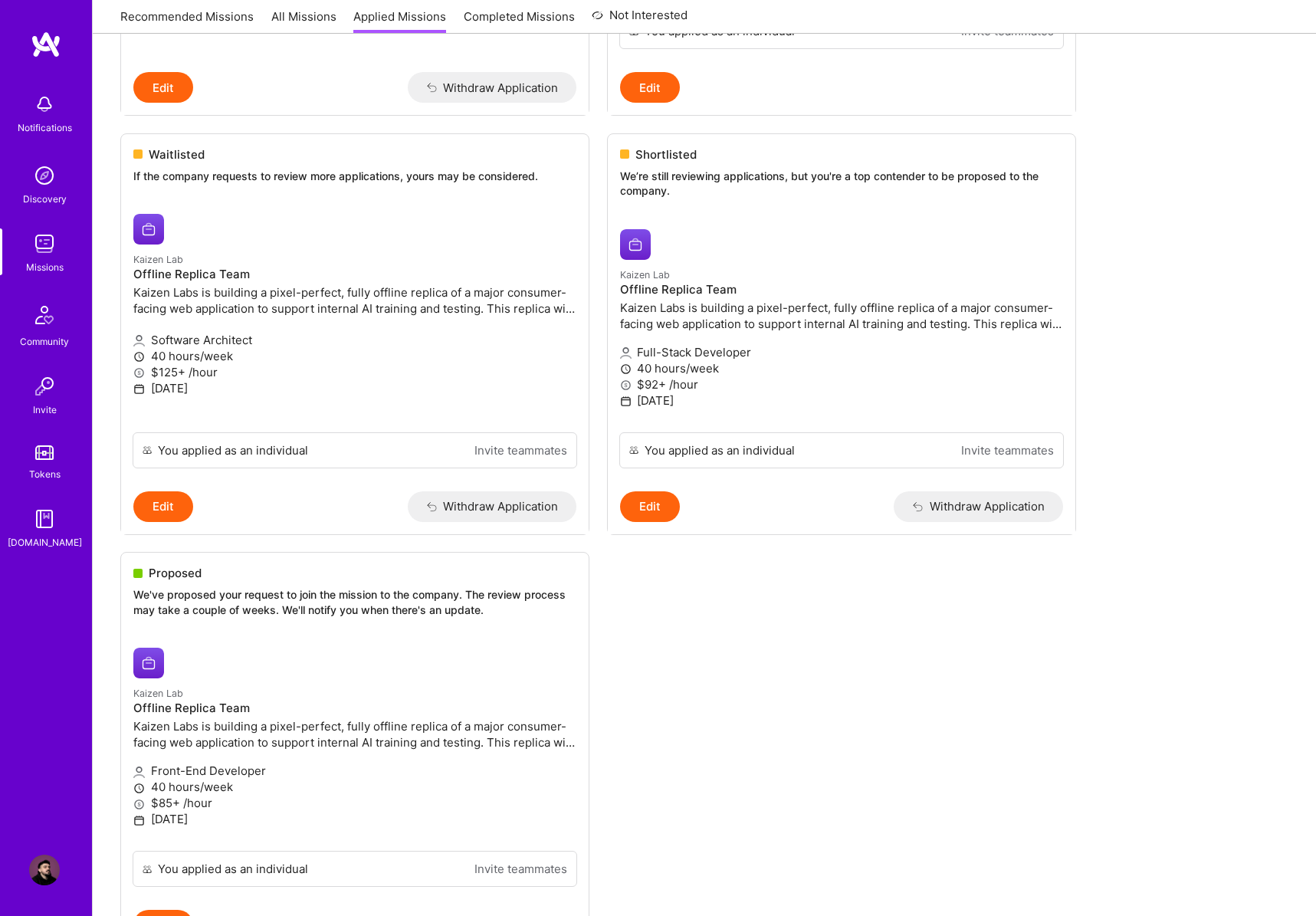
scroll to position [1024, 0]
